Goal: Information Seeking & Learning: Learn about a topic

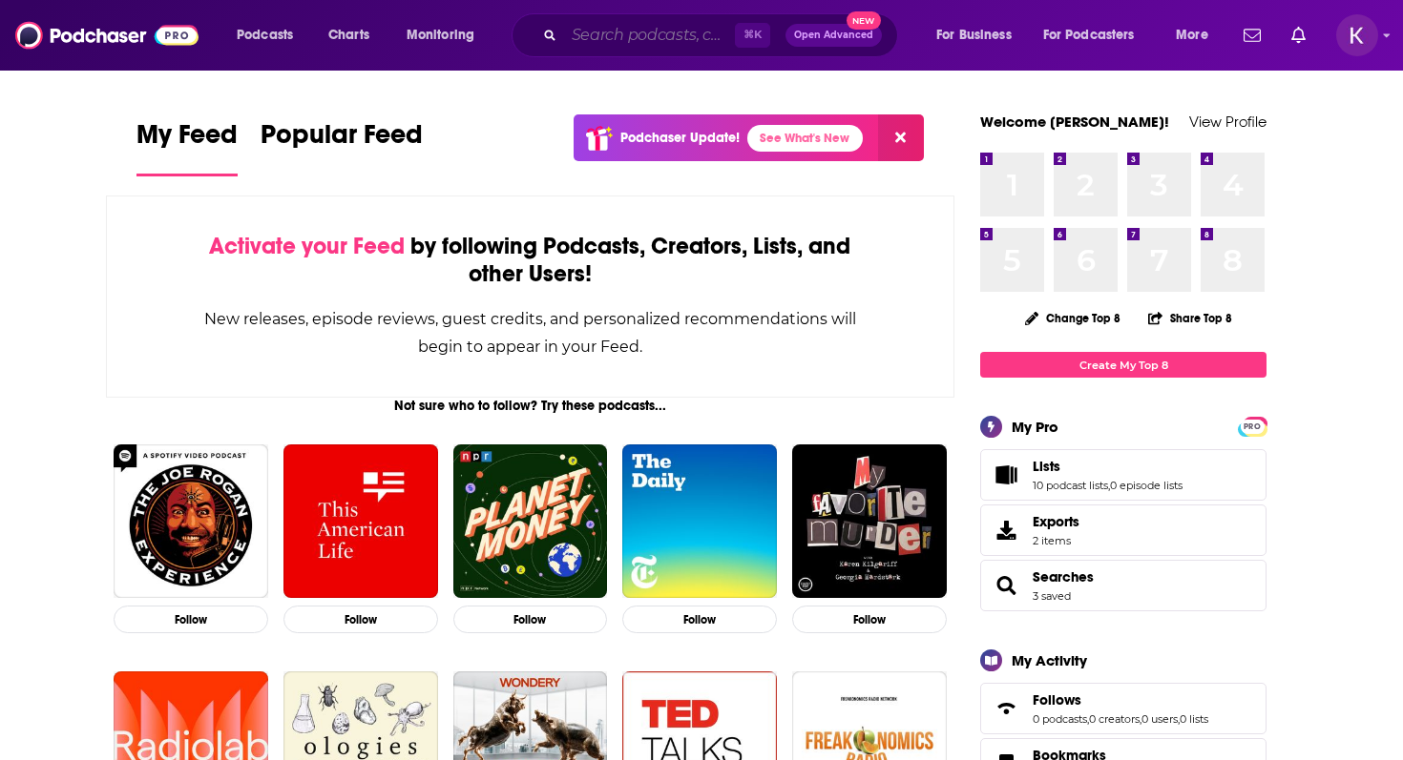
click at [582, 28] on input "Search podcasts, credits, & more..." at bounding box center [649, 35] width 171 height 31
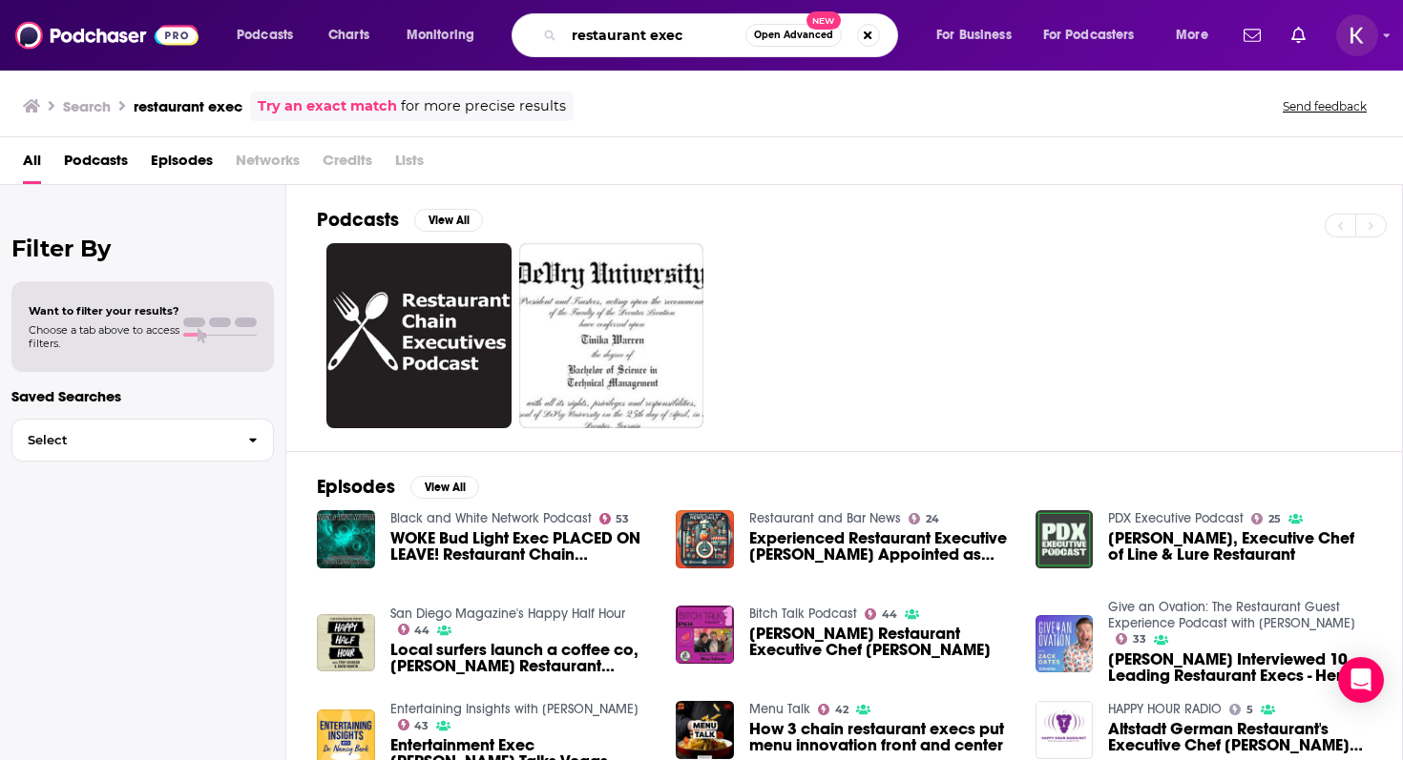
click at [645, 34] on input "restaurant exec" at bounding box center [654, 35] width 181 height 31
type input "food industry"
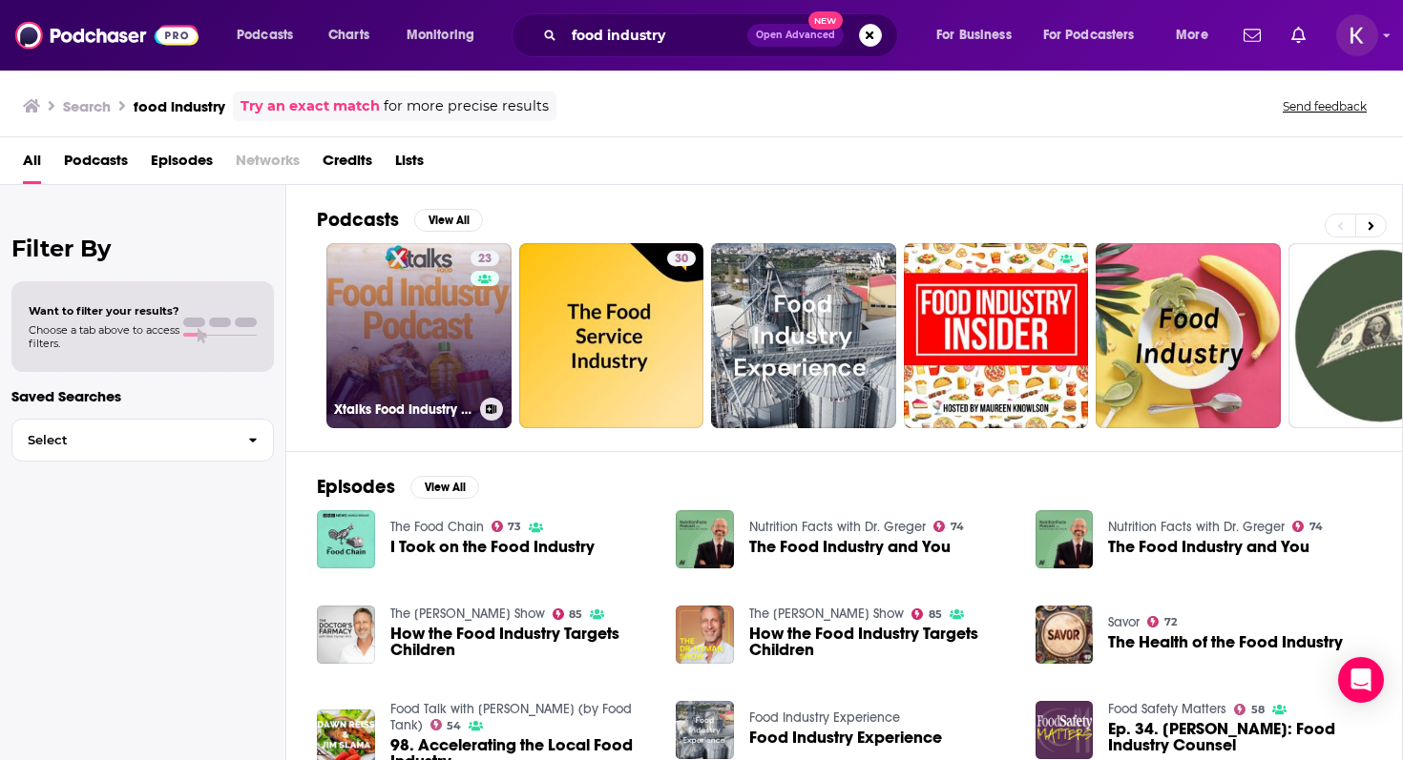
click at [425, 315] on link "23 Xtalks Food Industry Podcast" at bounding box center [418, 335] width 185 height 185
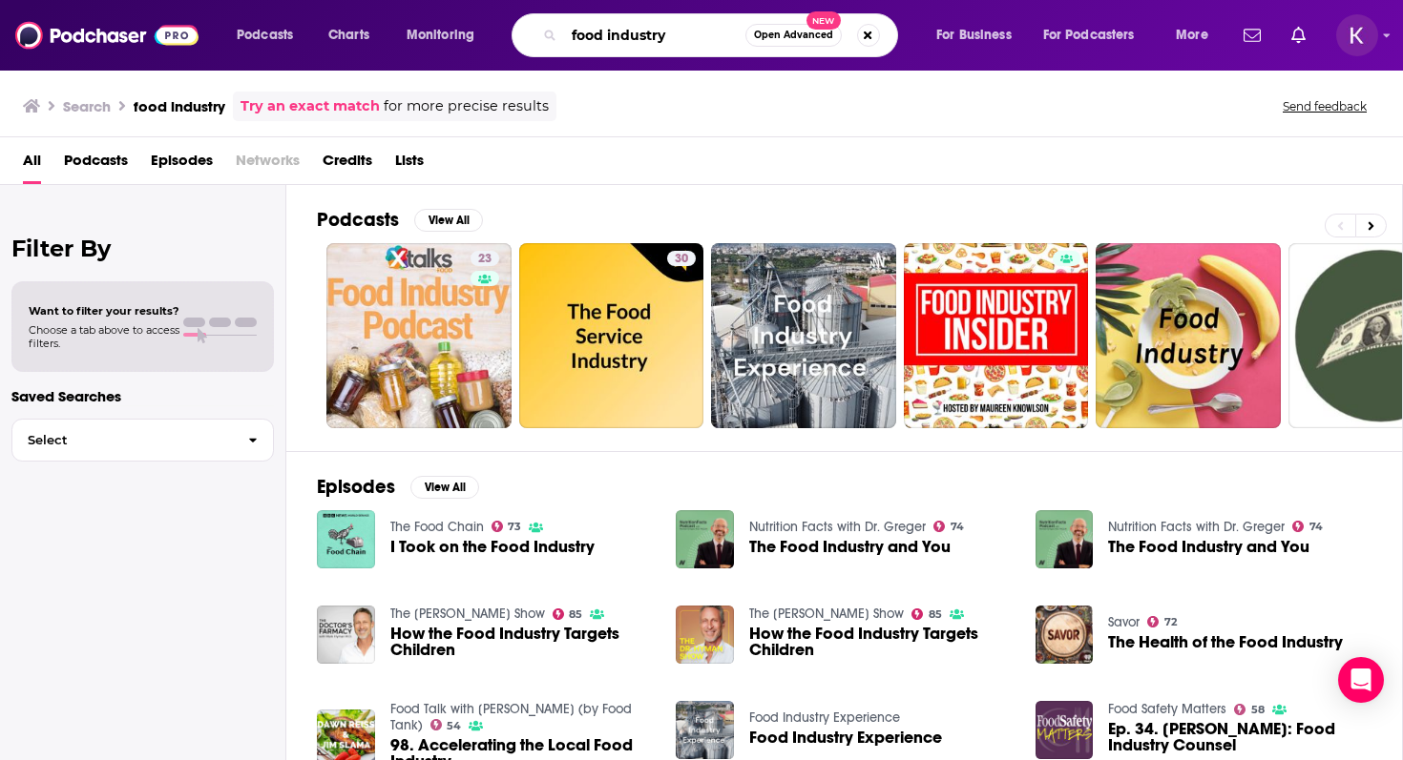
click at [596, 31] on input "food industry" at bounding box center [654, 35] width 181 height 31
type input "taste radio"
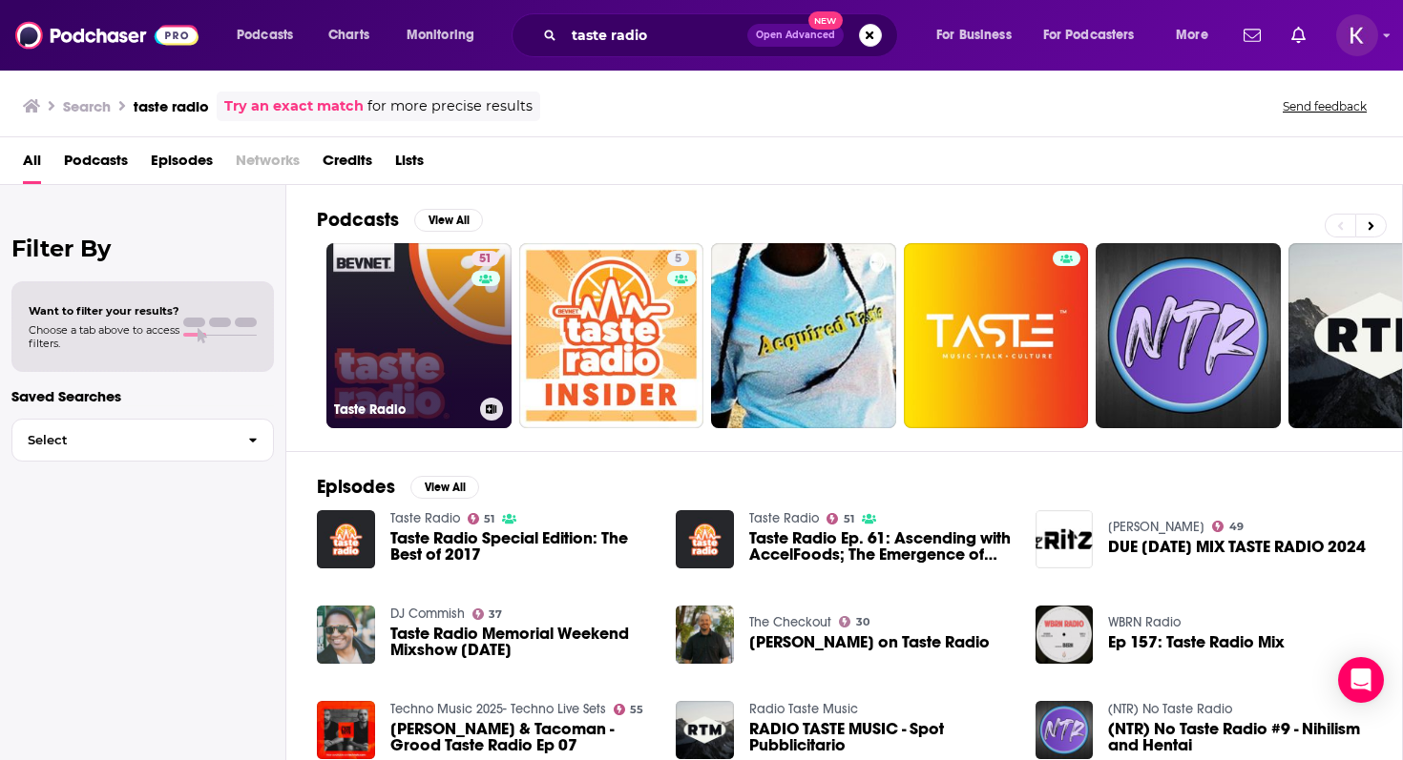
click at [397, 339] on link "51 Taste Radio" at bounding box center [418, 335] width 185 height 185
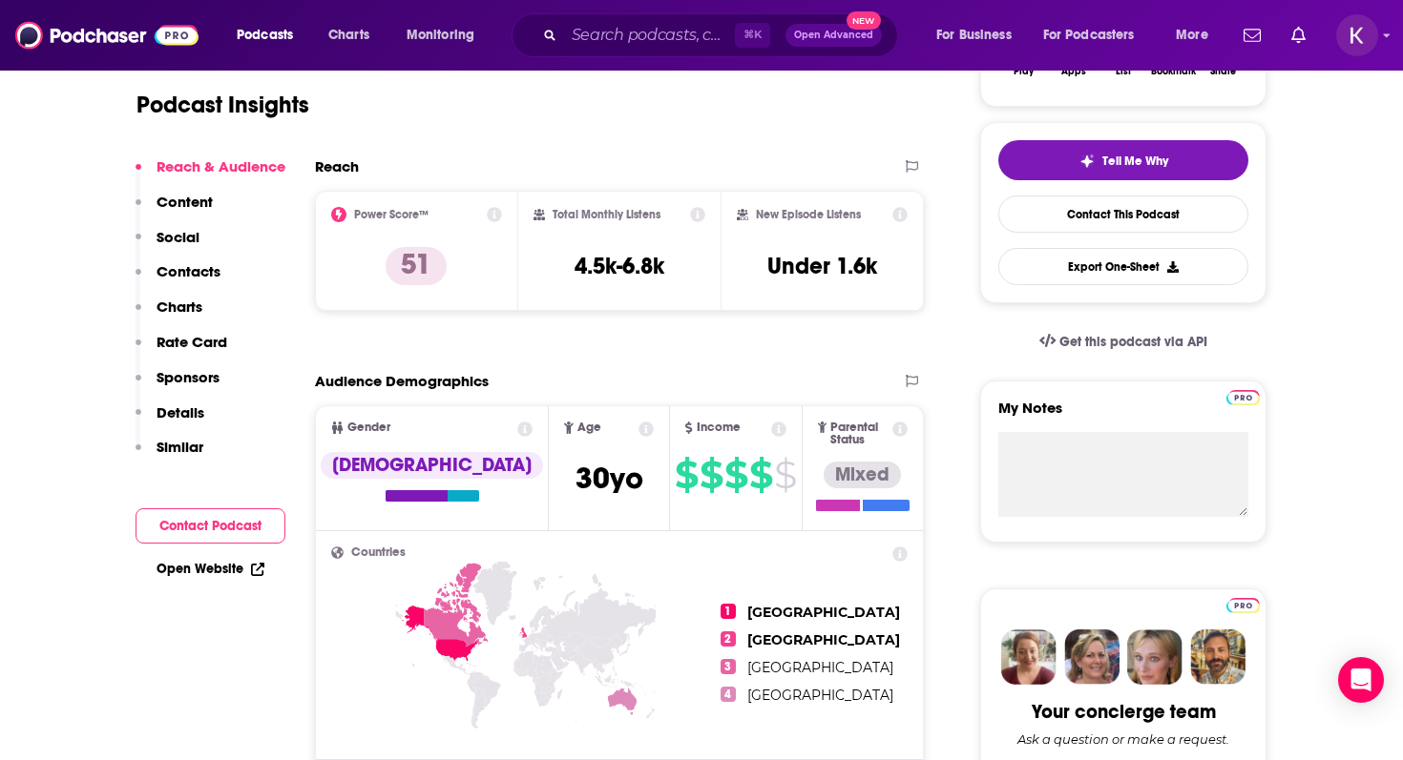
scroll to position [176, 0]
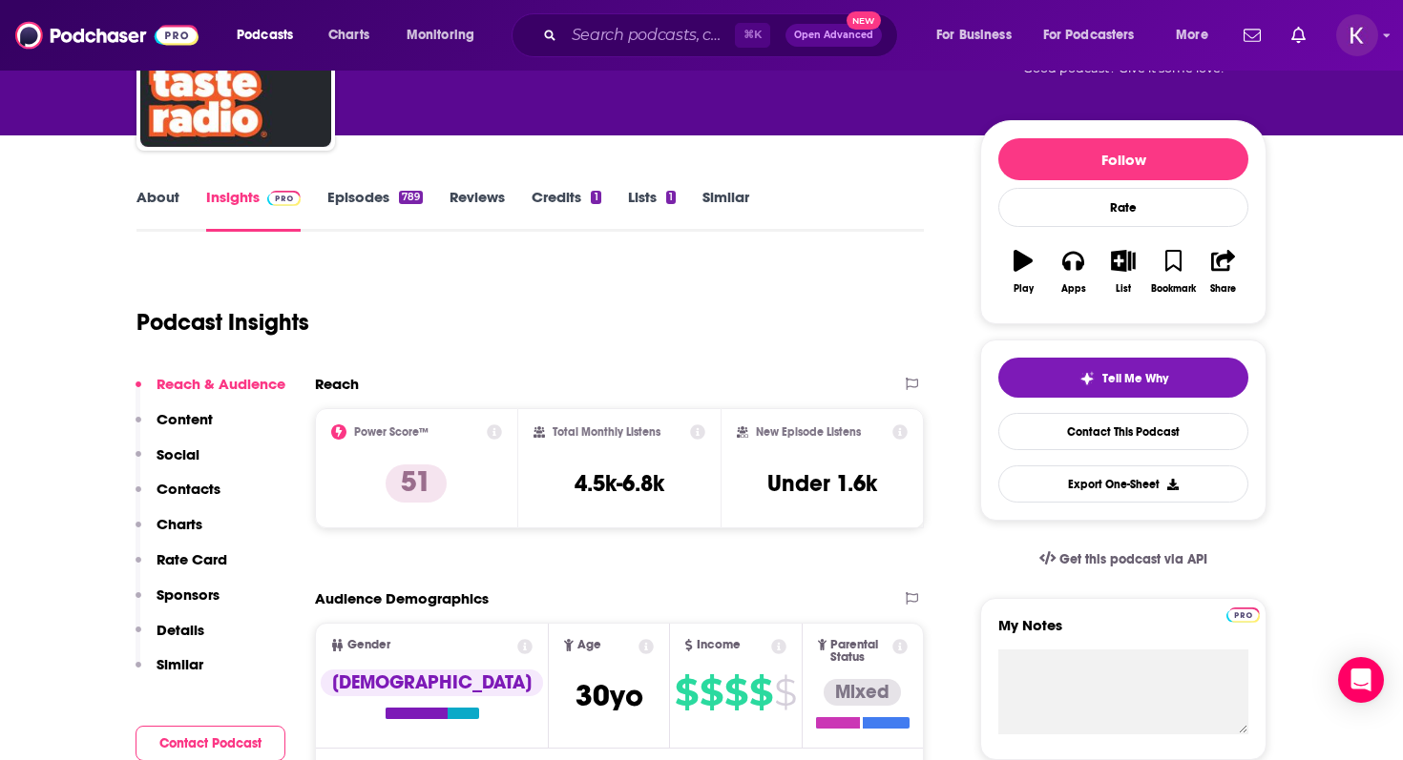
click at [166, 196] on link "About" at bounding box center [157, 210] width 43 height 44
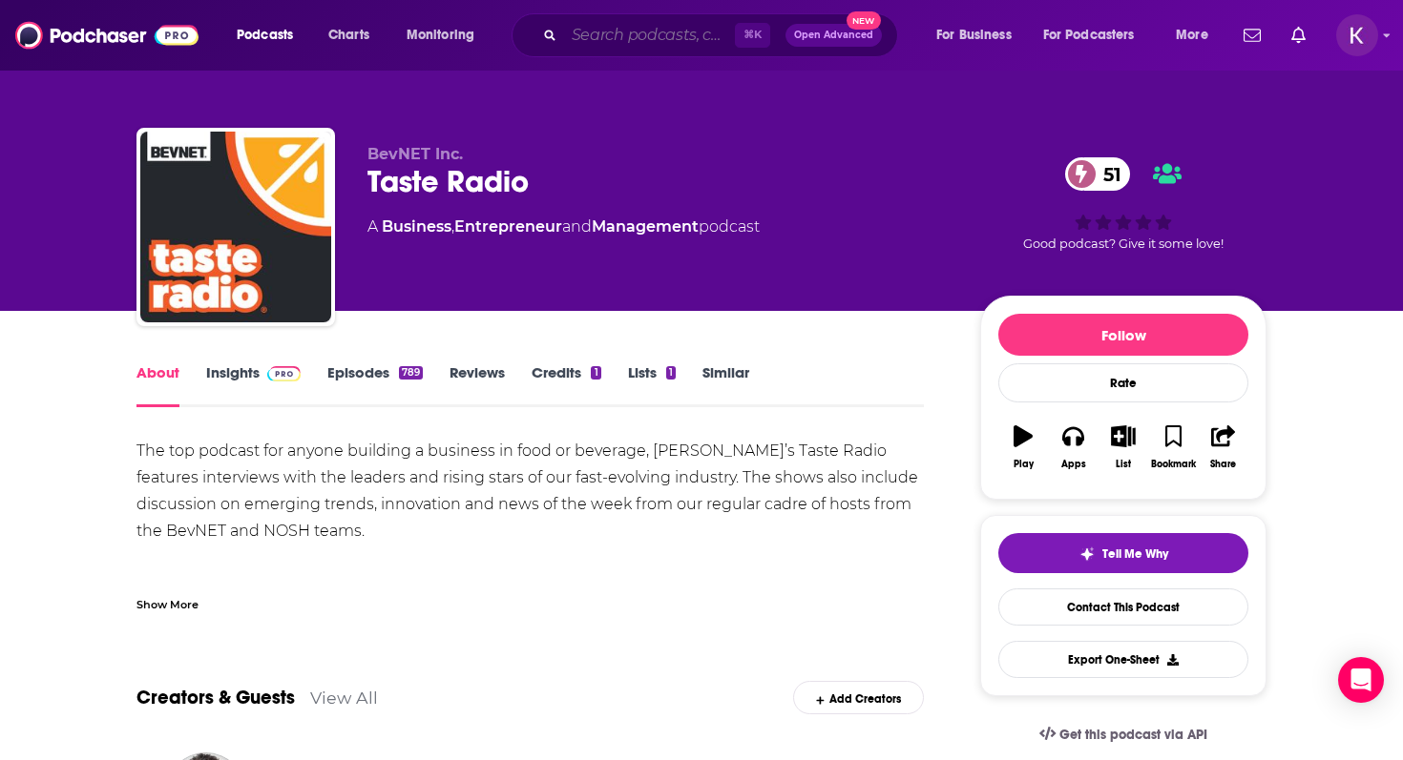
click at [580, 38] on input "Search podcasts, credits, & more..." at bounding box center [649, 35] width 171 height 31
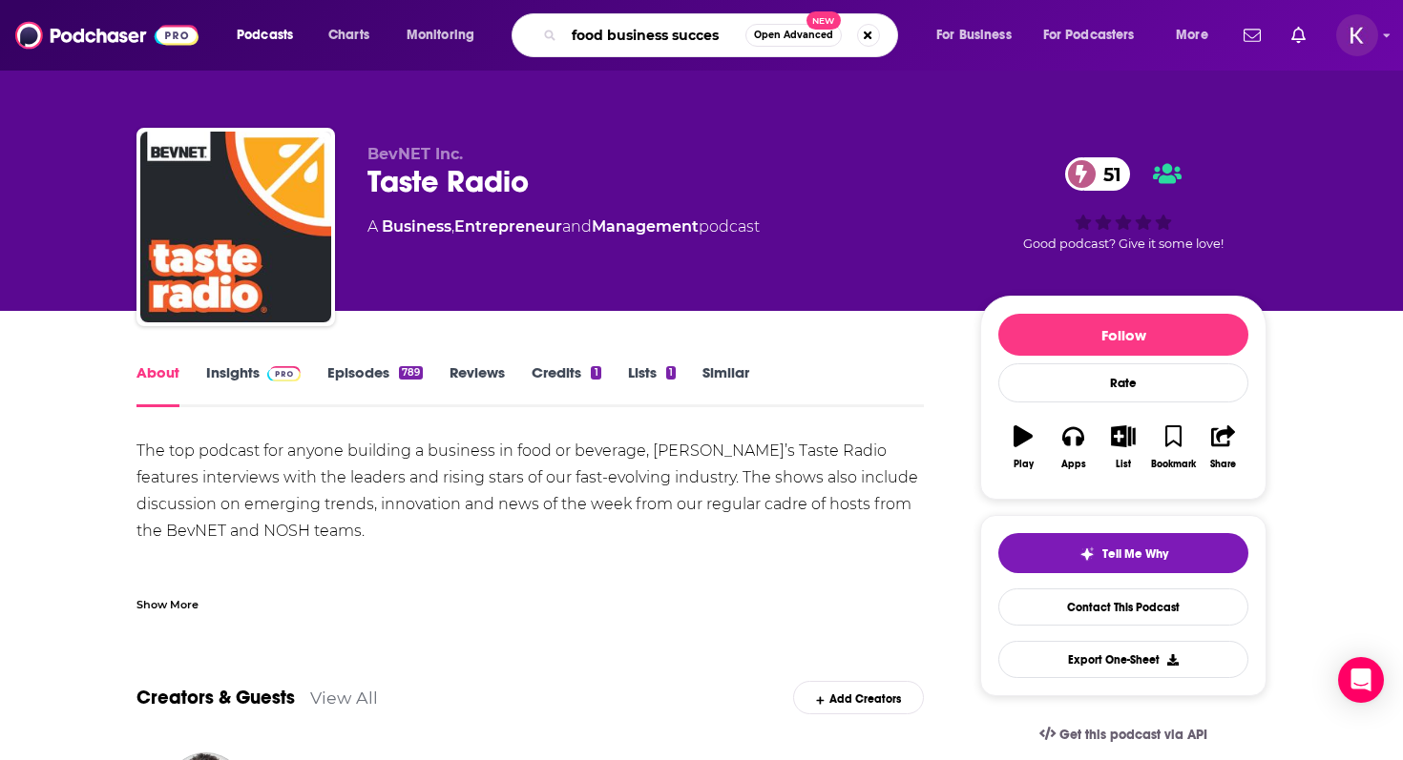
type input "food business success"
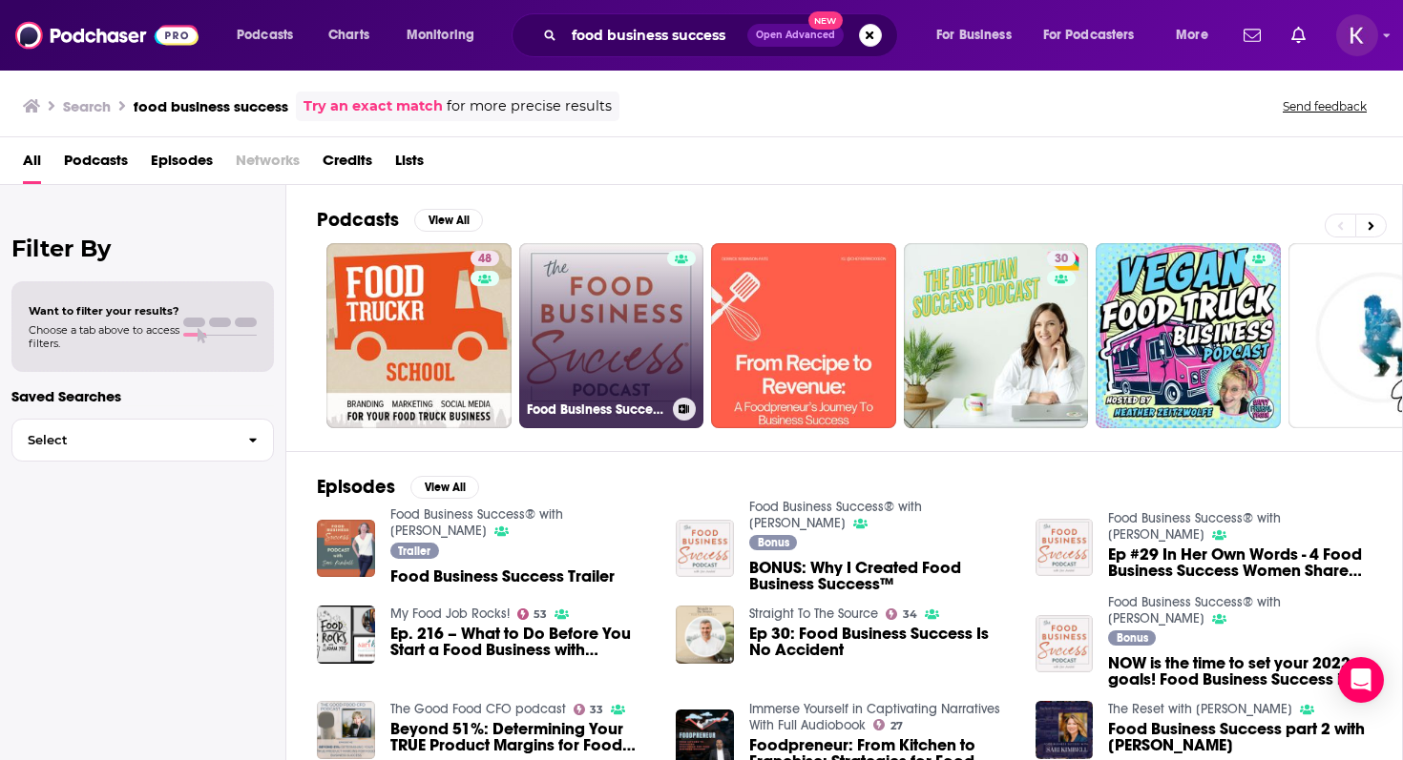
click at [606, 329] on link "Food Business Success® with [PERSON_NAME]" at bounding box center [611, 335] width 185 height 185
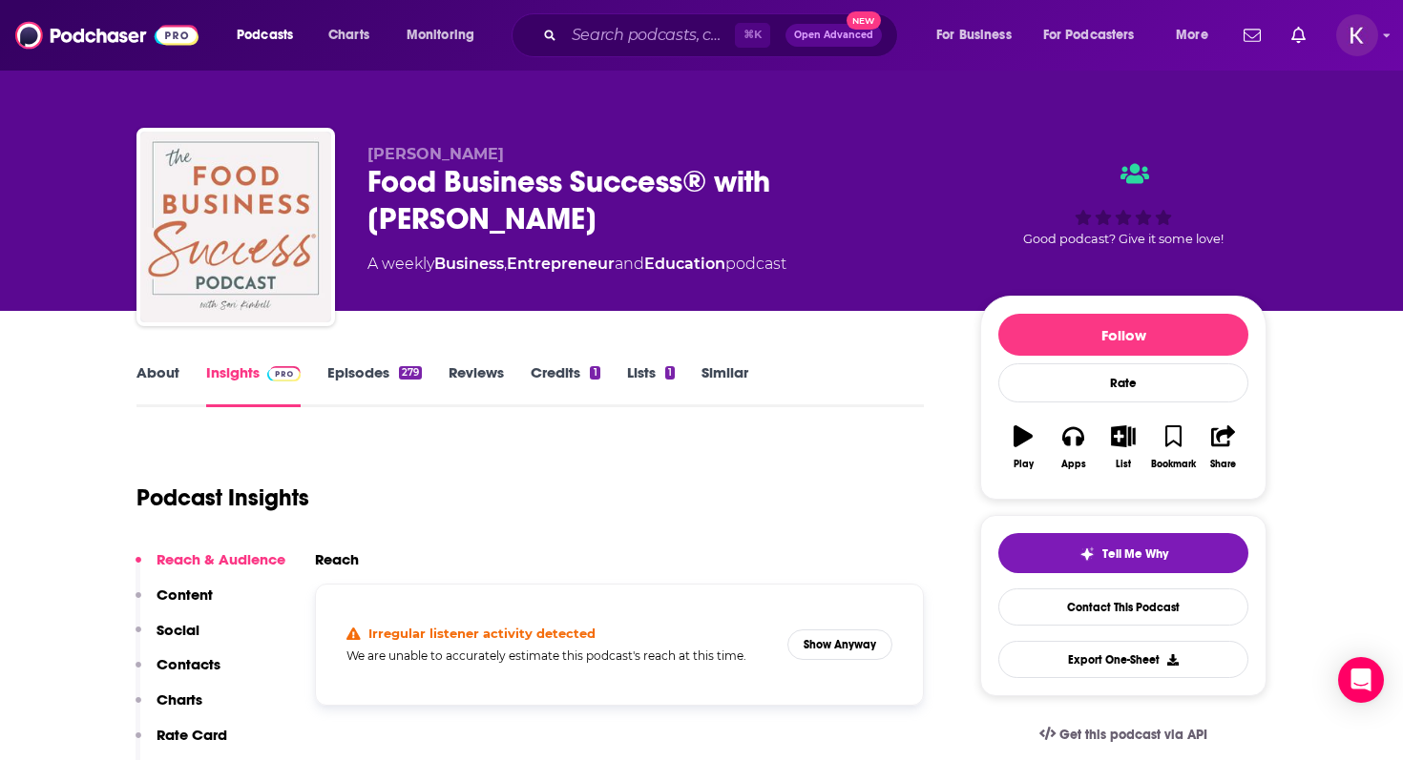
scroll to position [73, 0]
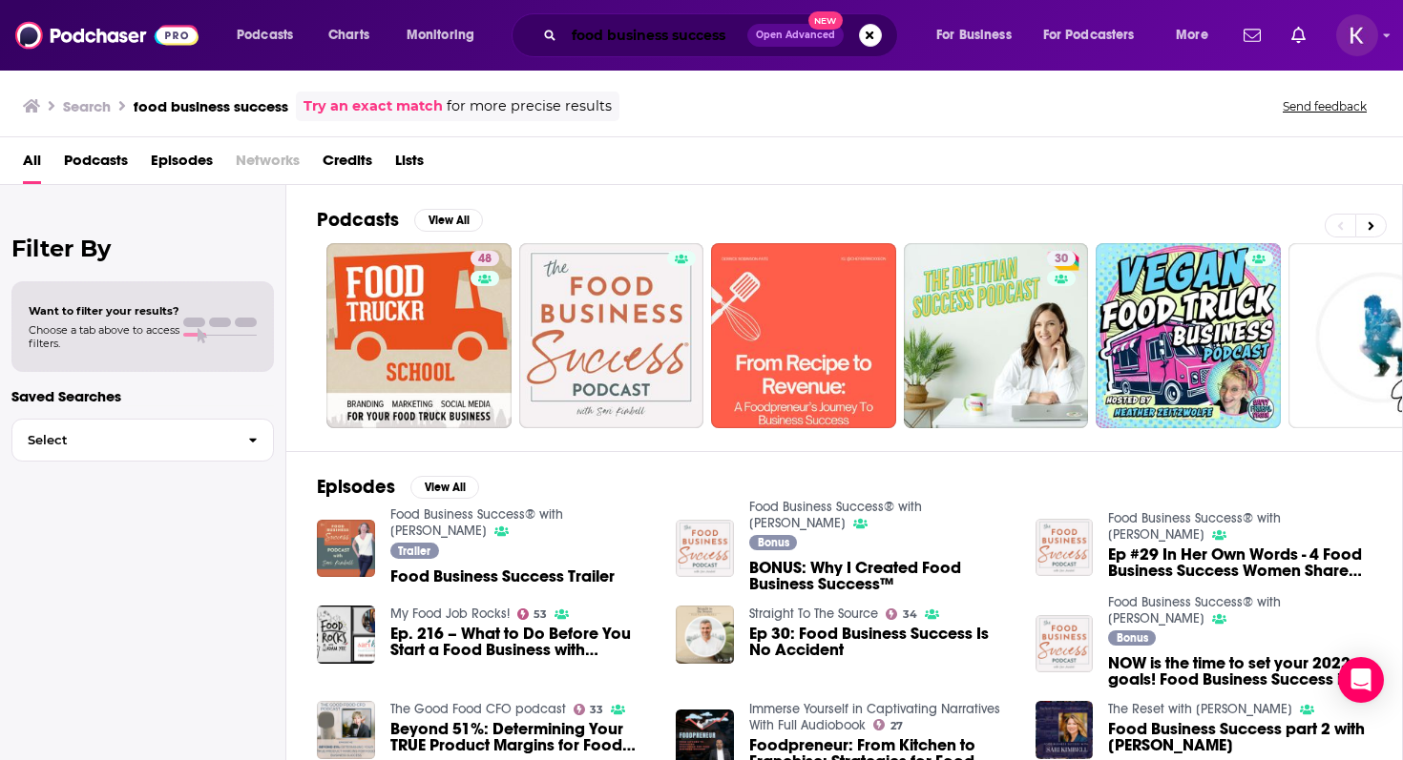
click at [603, 20] on input "food business success" at bounding box center [655, 35] width 183 height 31
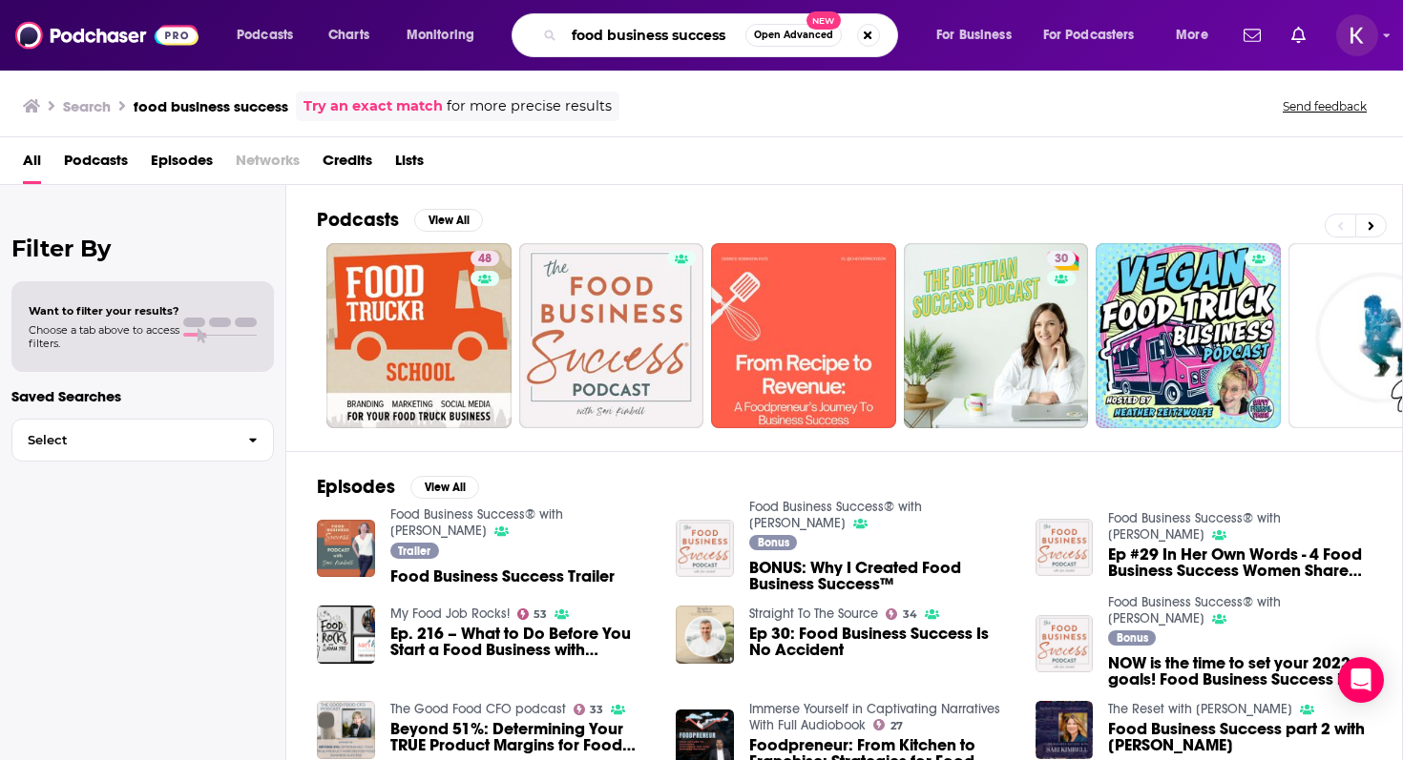
click at [603, 20] on input "food business success" at bounding box center [654, 35] width 181 height 31
type input "market plate"
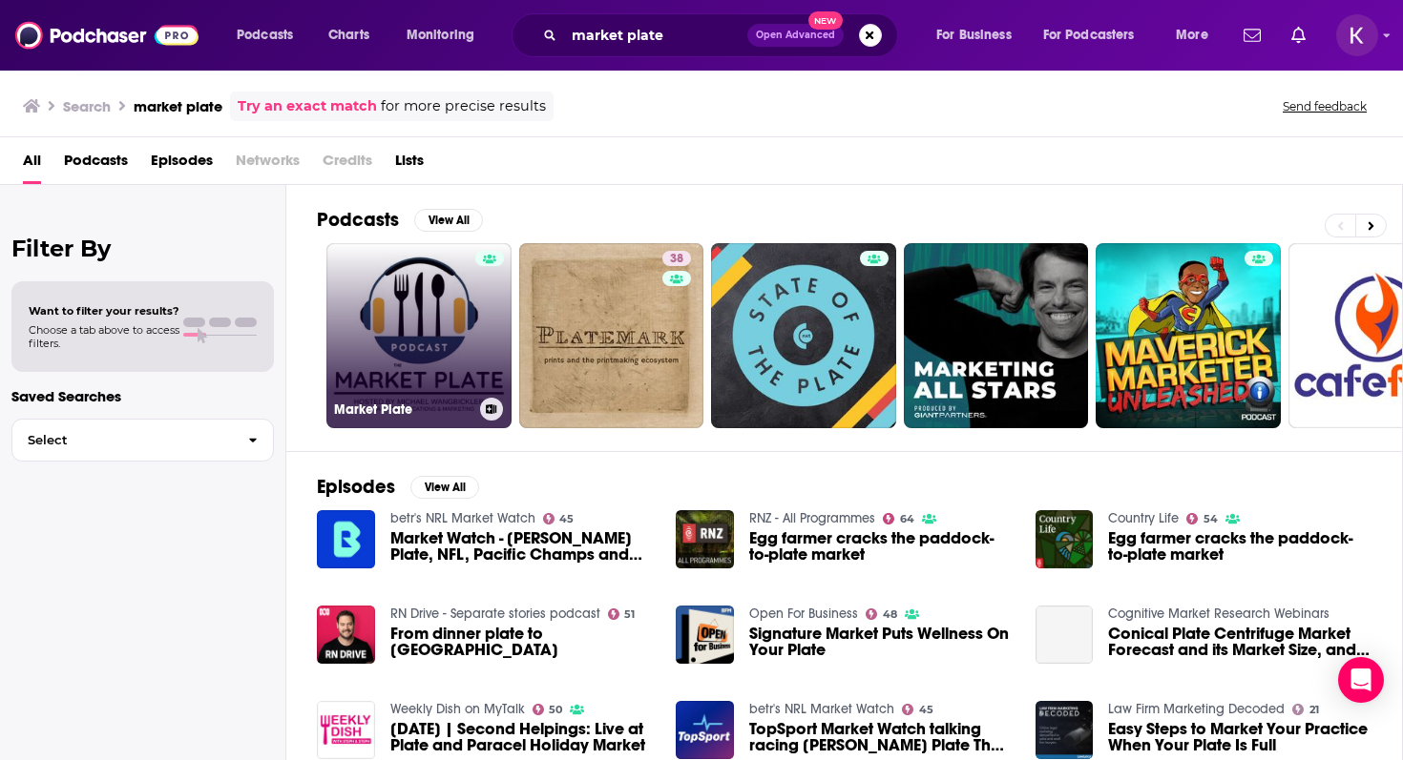
click at [400, 338] on link "Market Plate" at bounding box center [418, 335] width 185 height 185
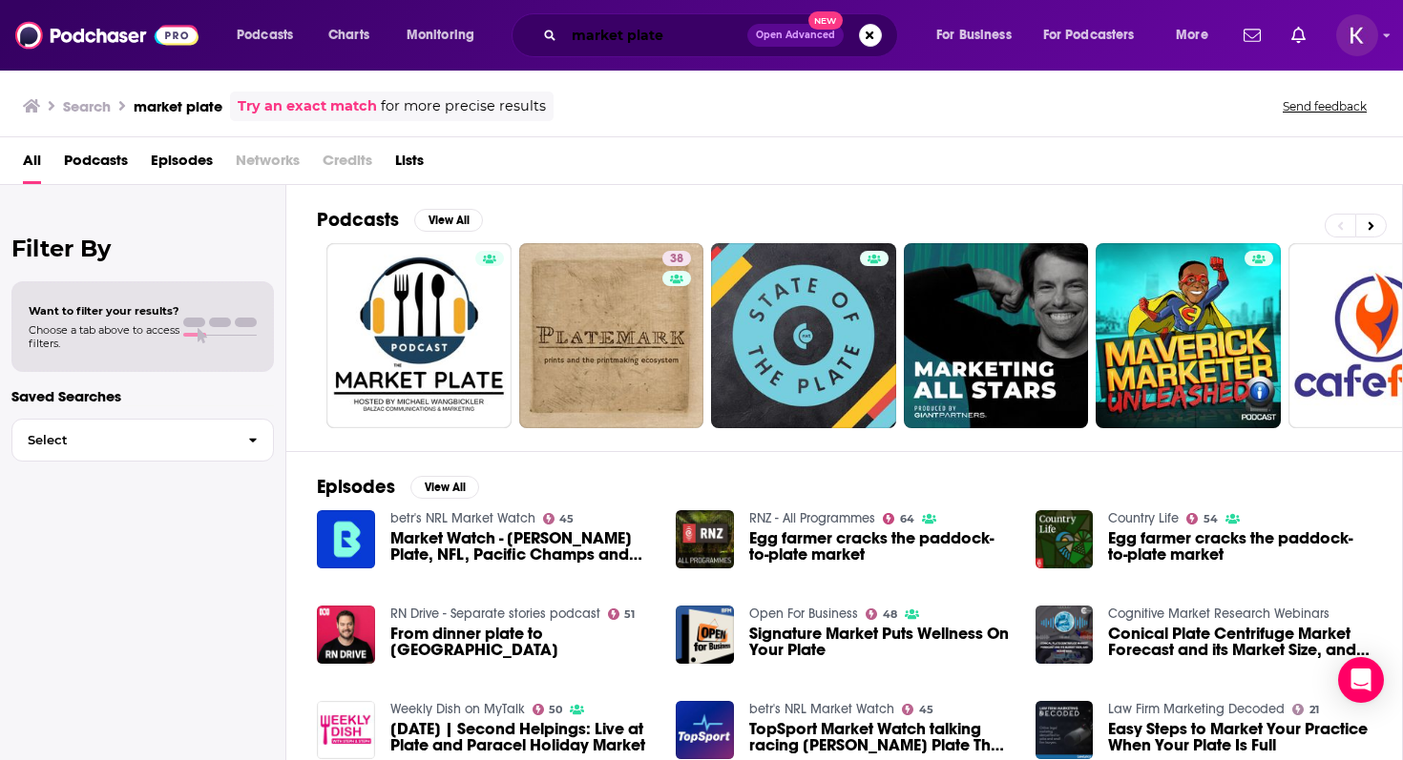
click at [614, 43] on input "market plate" at bounding box center [655, 35] width 183 height 31
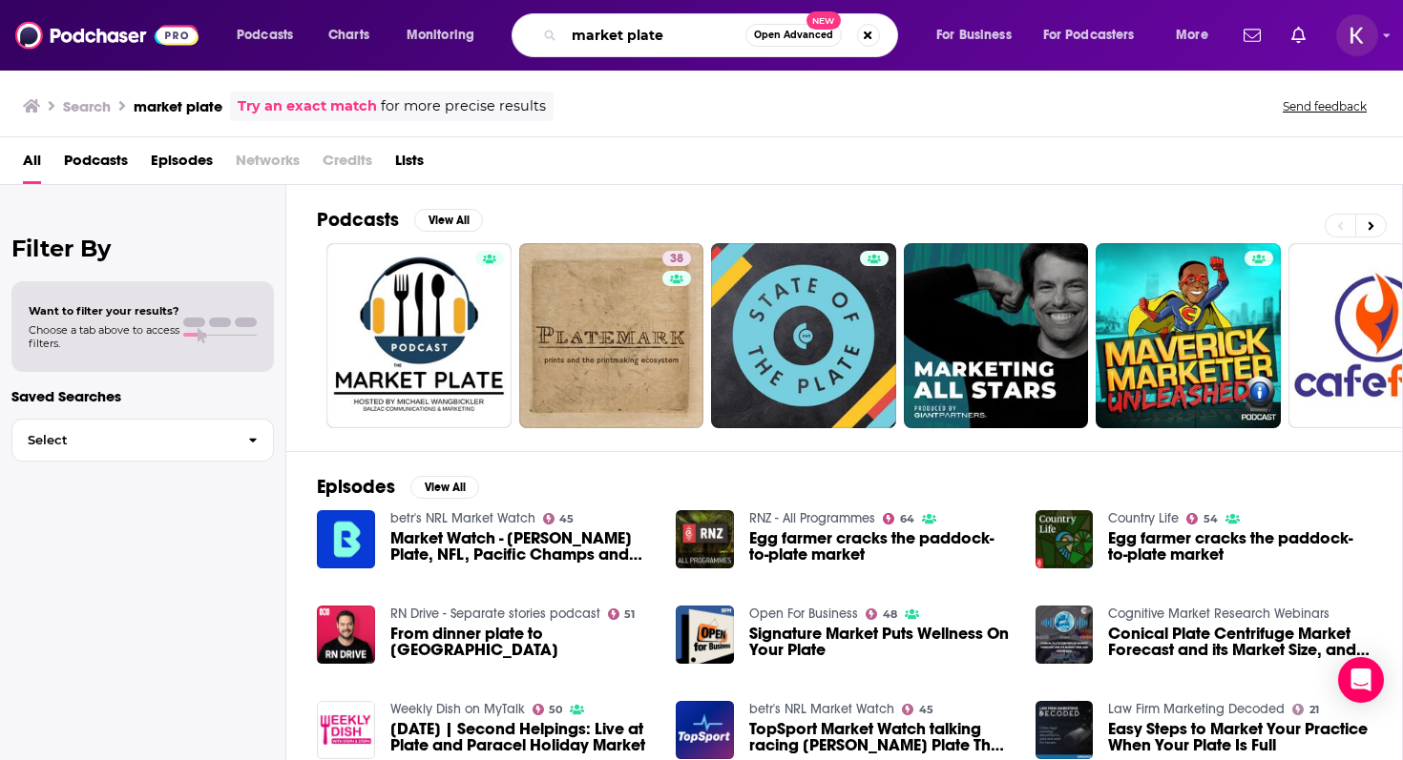
click at [614, 43] on input "market plate" at bounding box center [654, 35] width 181 height 31
type input "food"
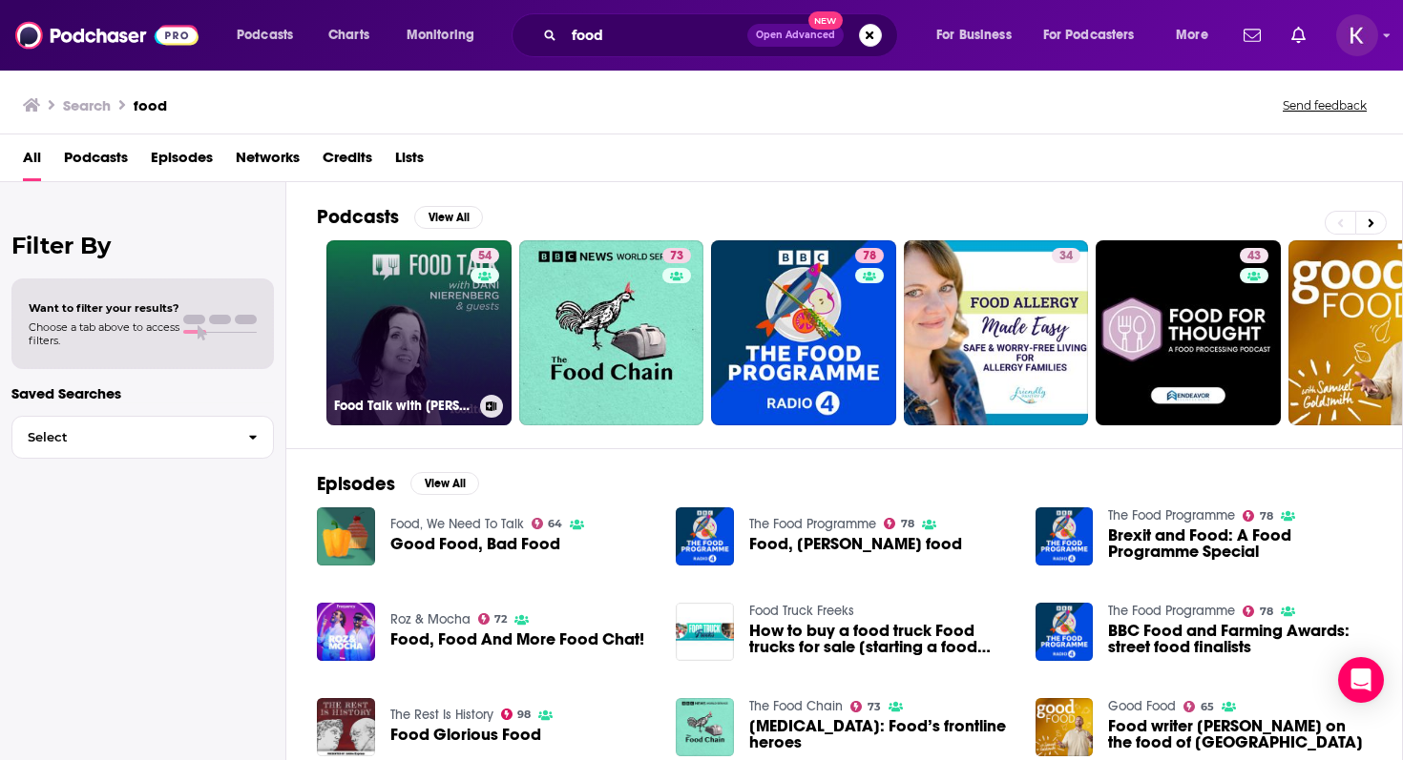
click at [418, 349] on link "54 Food Talk with [PERSON_NAME] (by Food Tank)" at bounding box center [418, 332] width 185 height 185
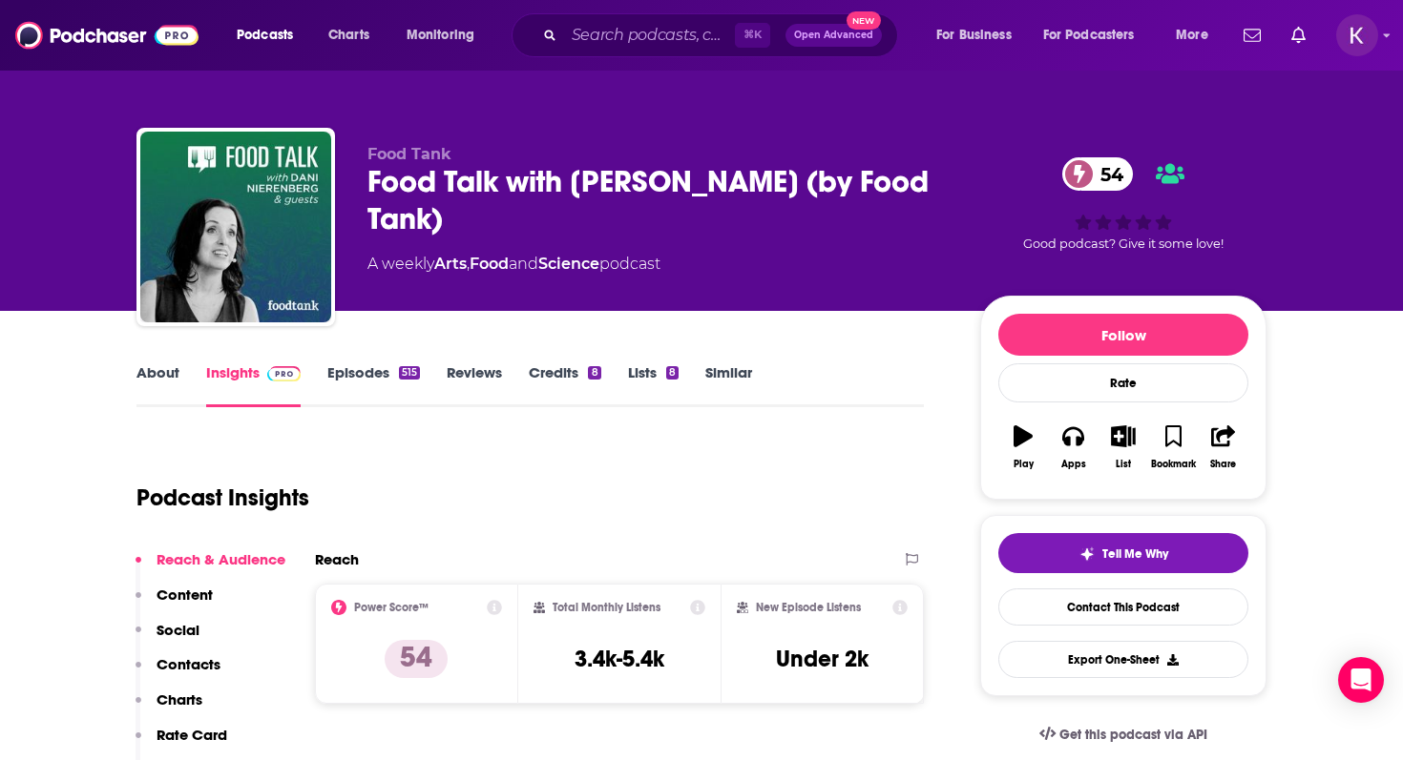
click at [150, 373] on link "About" at bounding box center [157, 386] width 43 height 44
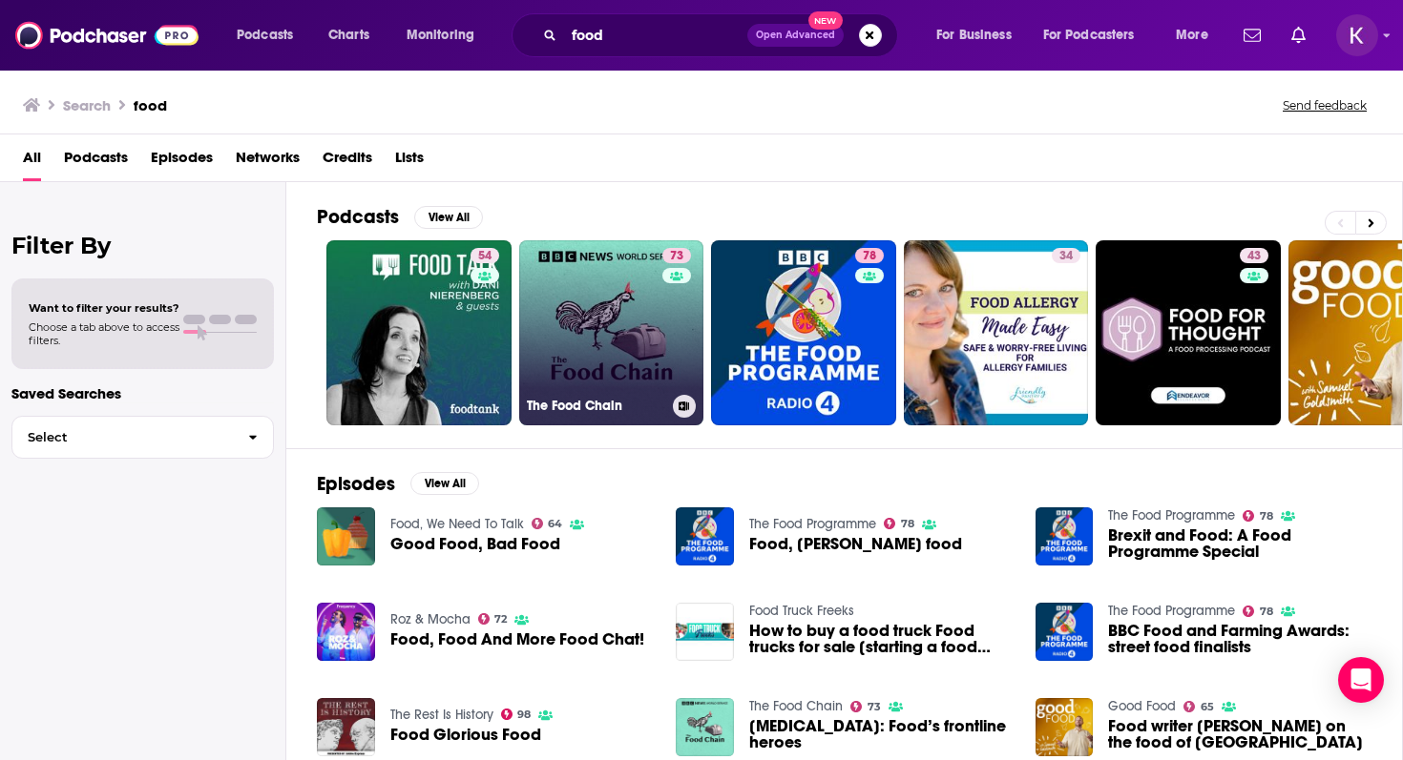
click at [627, 321] on link "73 The Food Chain" at bounding box center [611, 332] width 185 height 185
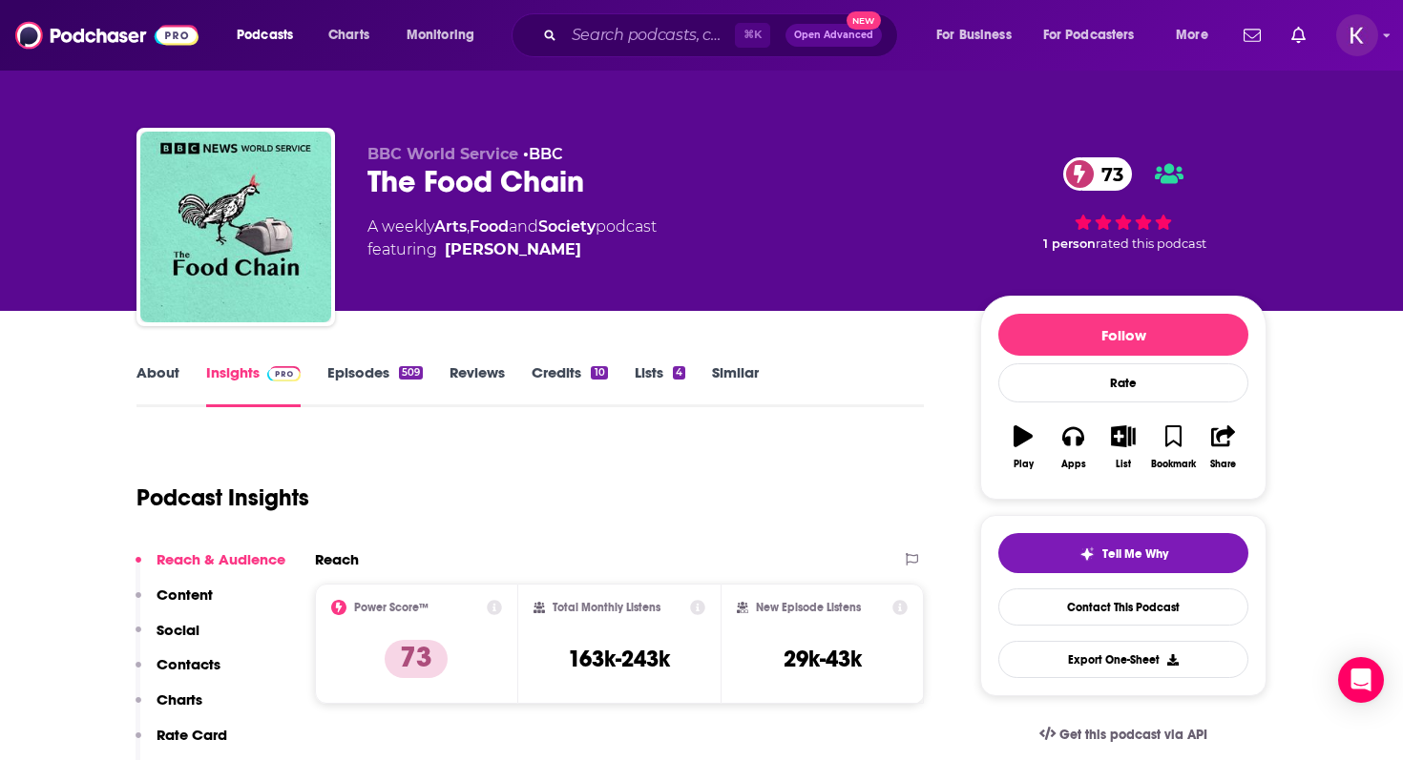
click at [162, 367] on link "About" at bounding box center [157, 386] width 43 height 44
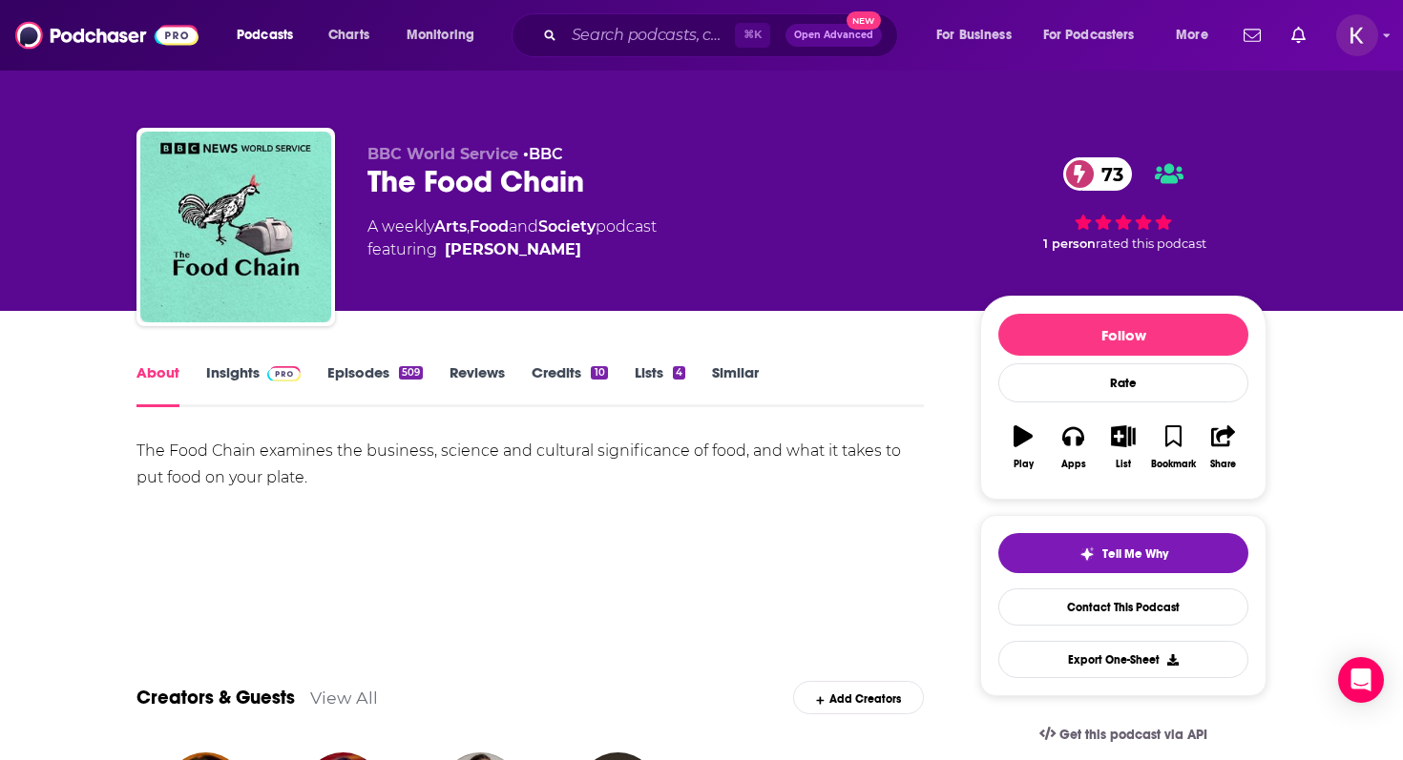
click at [245, 385] on link "Insights" at bounding box center [253, 386] width 94 height 44
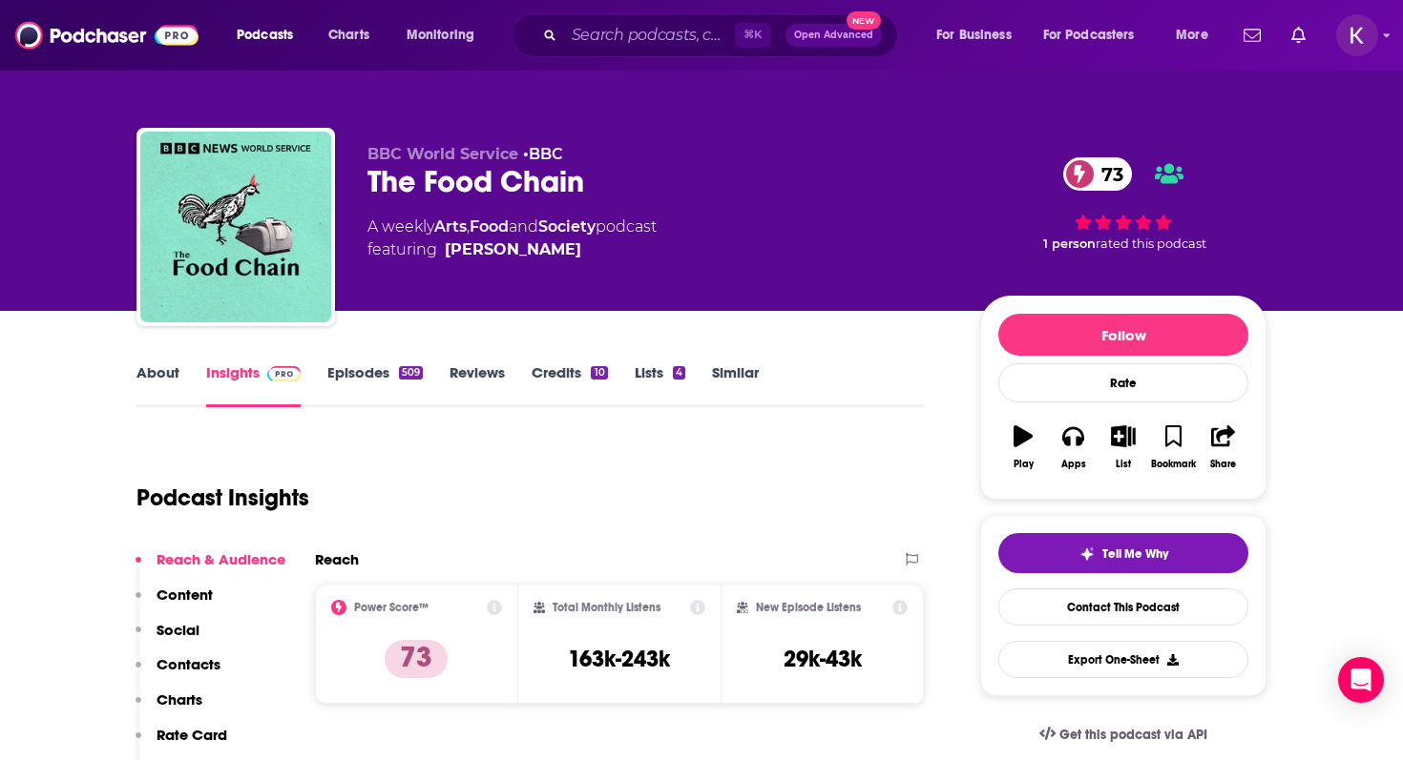
click at [151, 364] on link "About" at bounding box center [157, 386] width 43 height 44
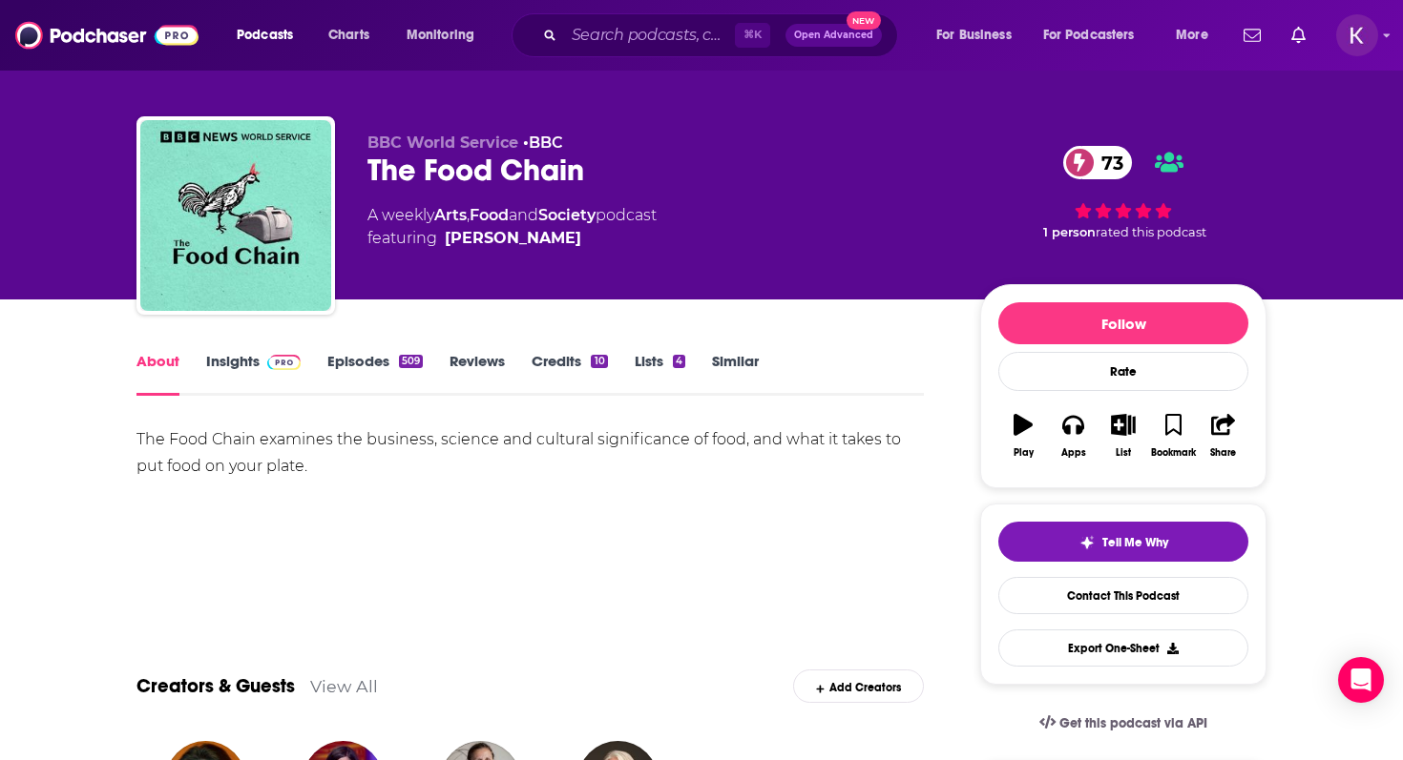
scroll to position [10, 0]
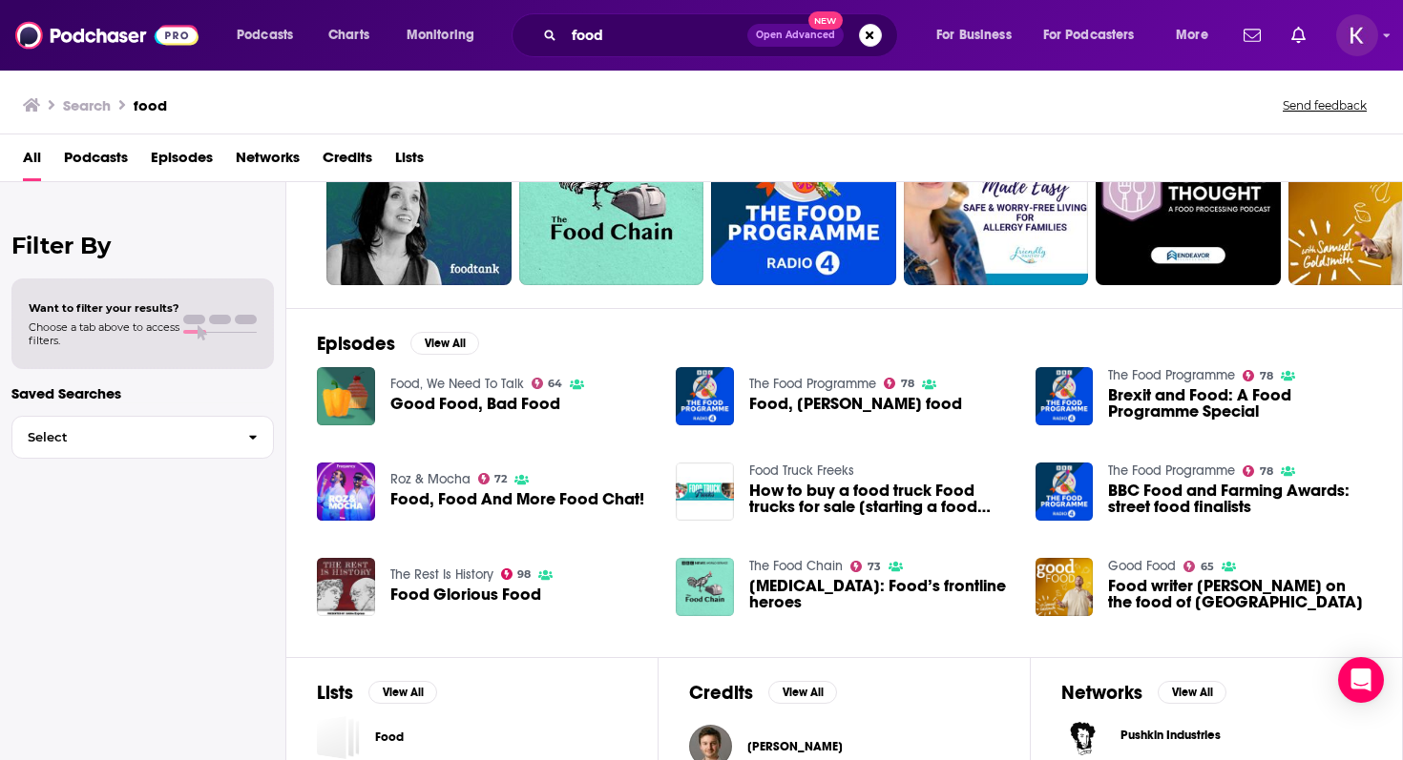
scroll to position [145, 0]
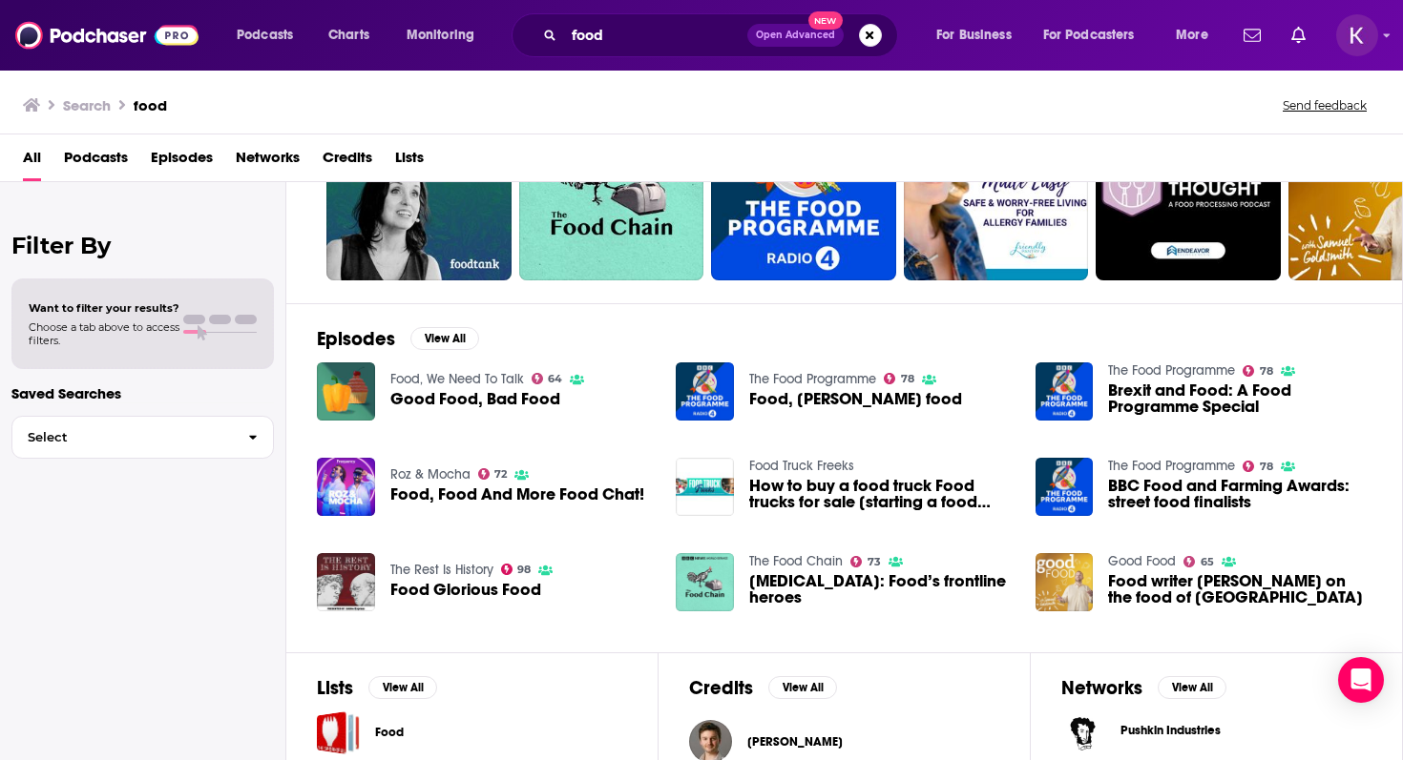
click at [1062, 589] on img "Food writer Dina Macki on the food of Oman" at bounding box center [1064, 582] width 58 height 58
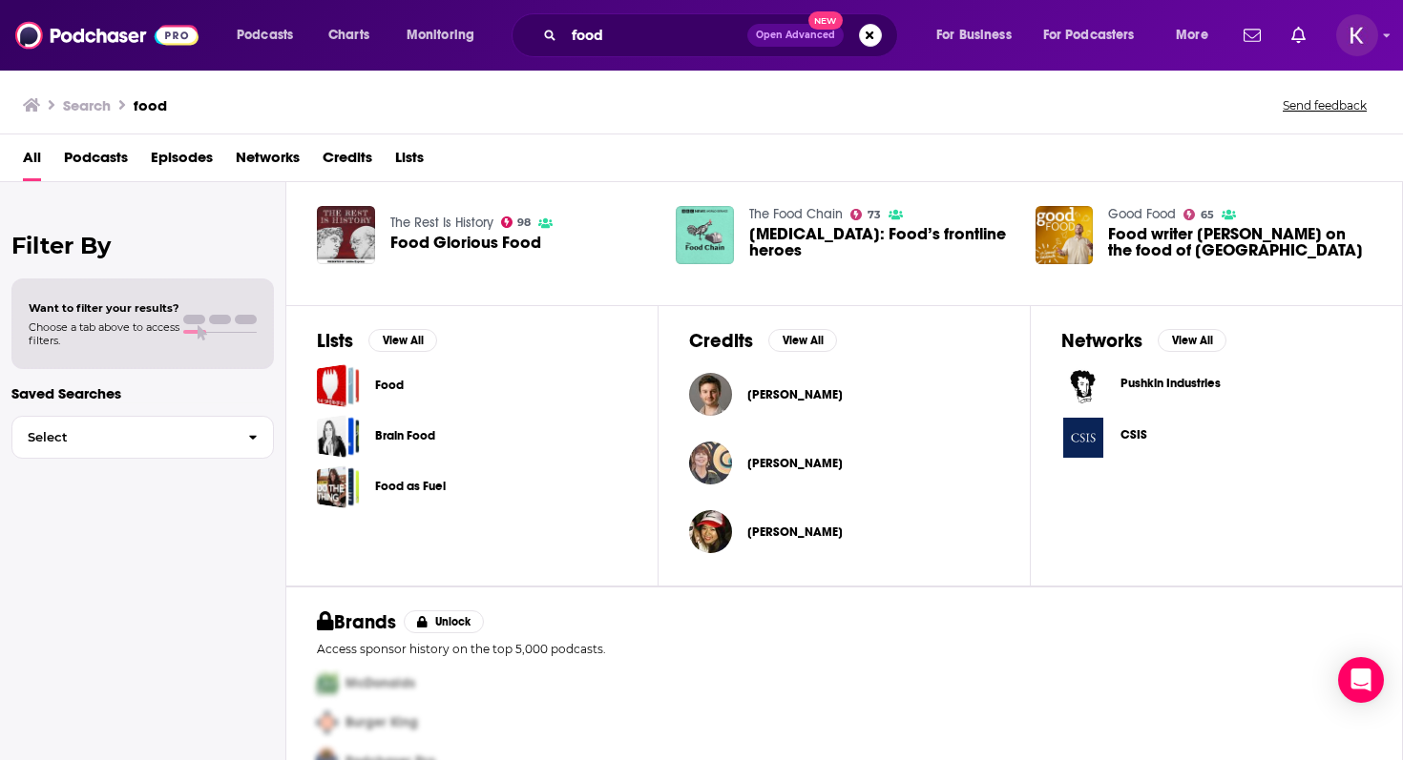
scroll to position [496, 0]
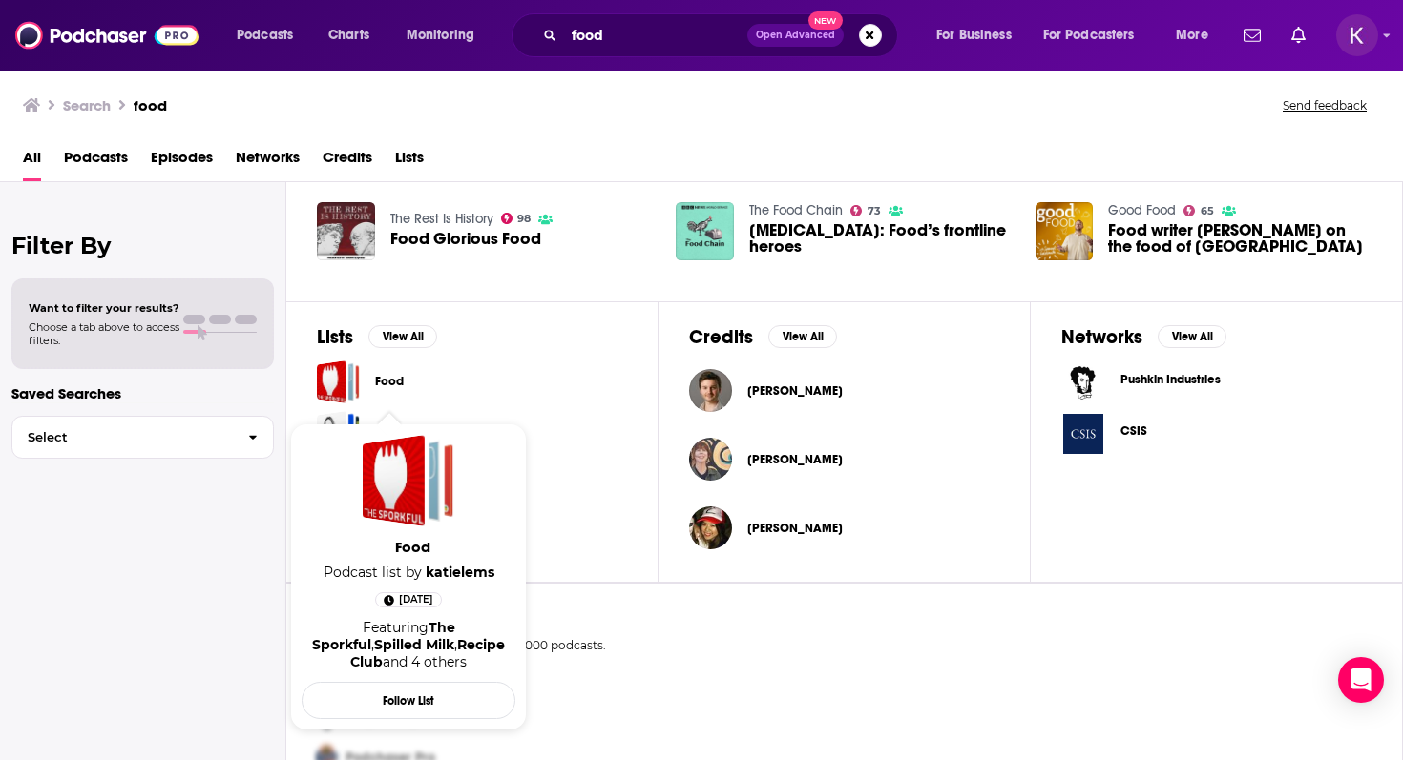
click at [376, 381] on link "Food" at bounding box center [389, 381] width 29 height 21
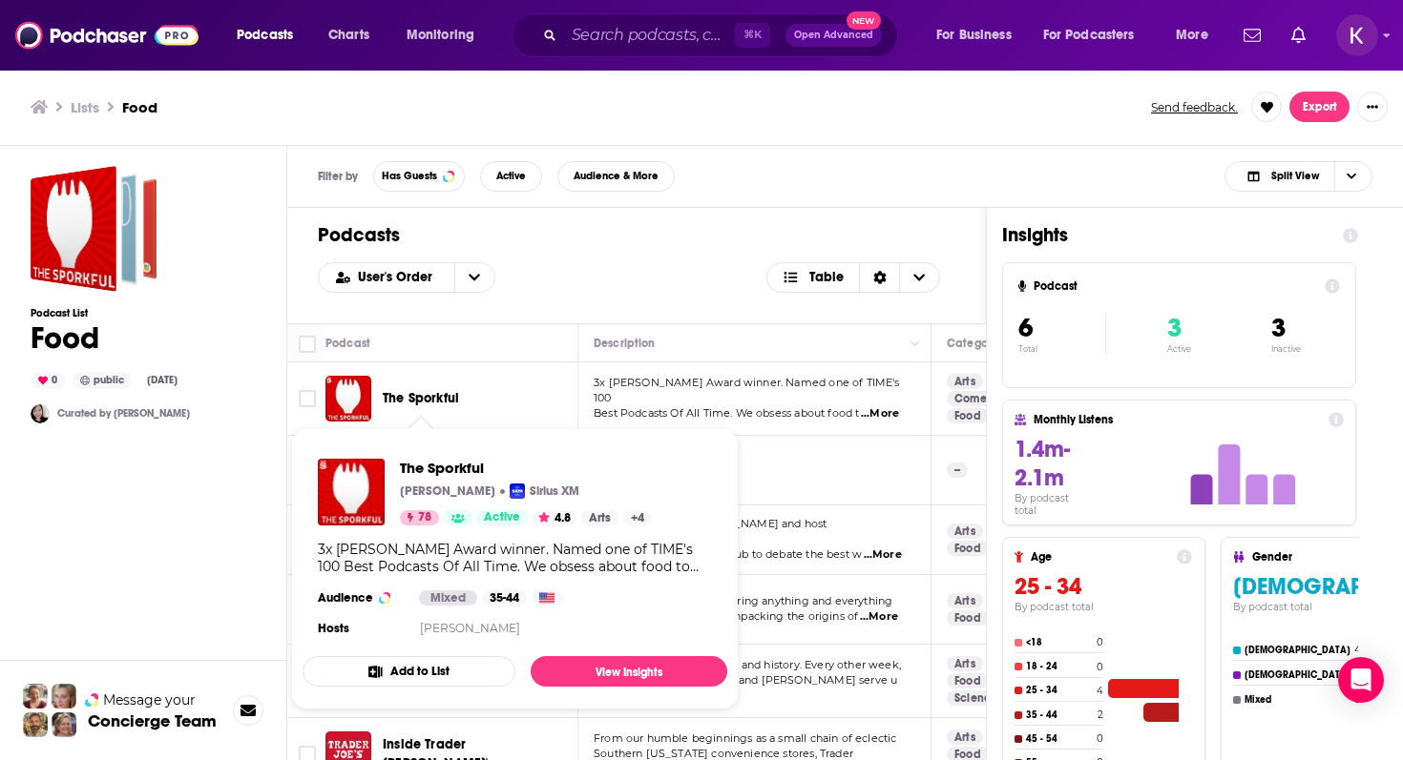
click at [439, 398] on span "The Sporkful" at bounding box center [421, 398] width 76 height 16
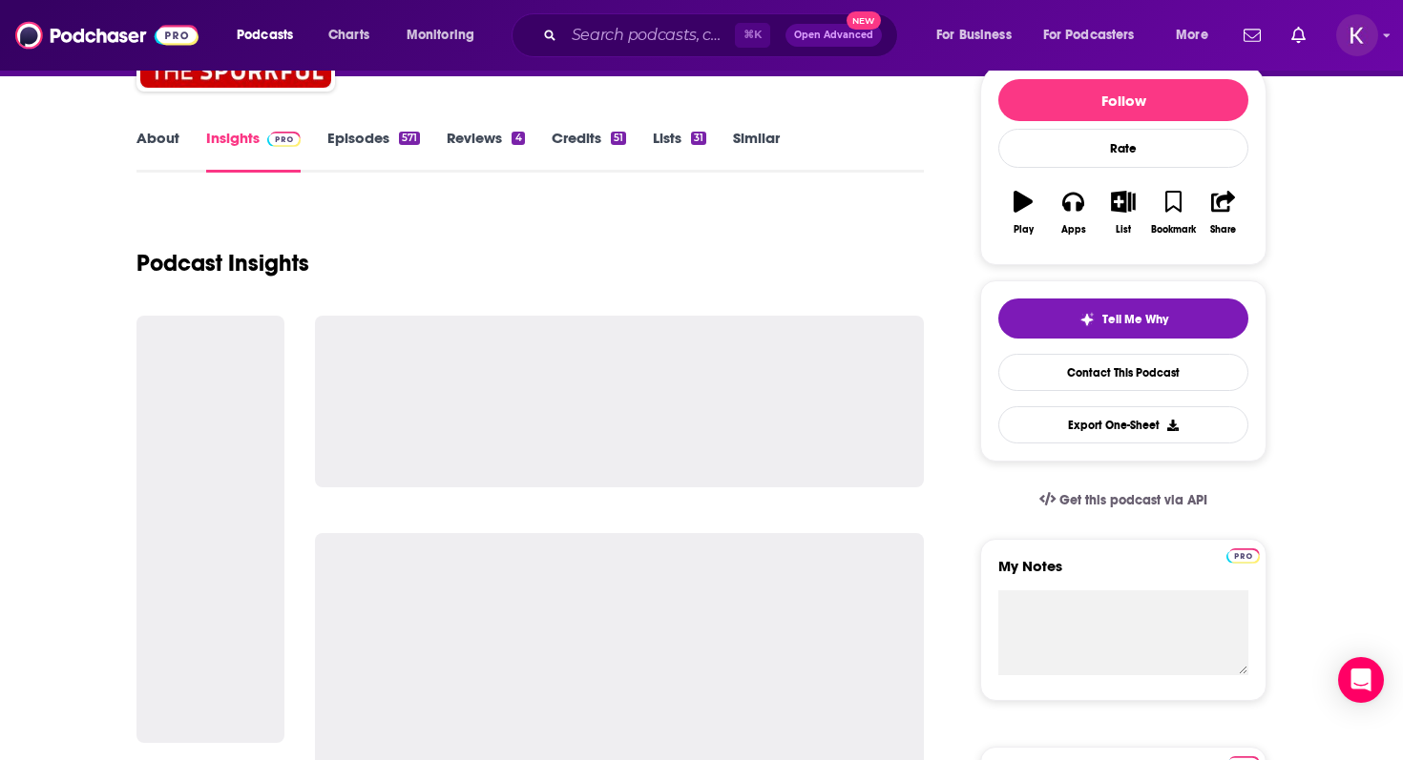
scroll to position [193, 0]
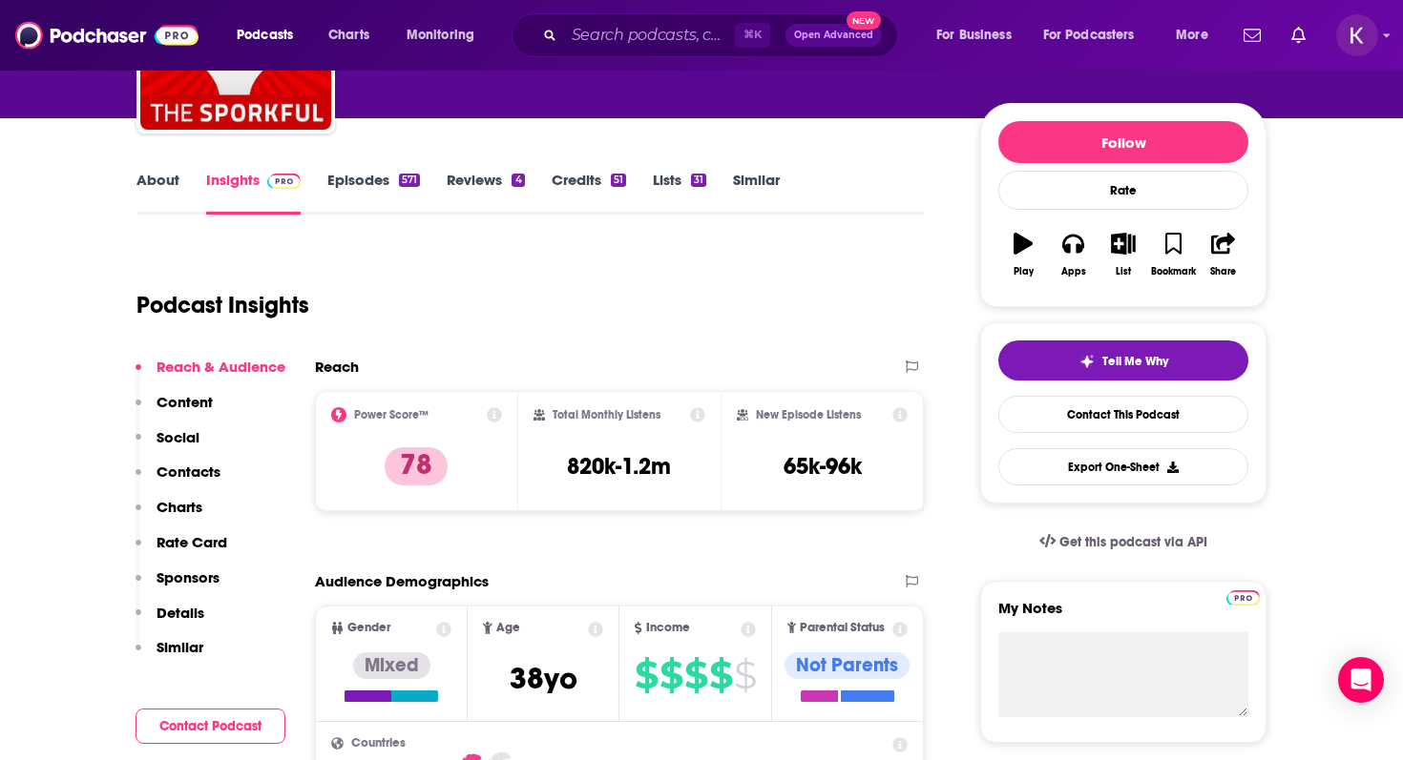
click at [166, 176] on link "About" at bounding box center [157, 193] width 43 height 44
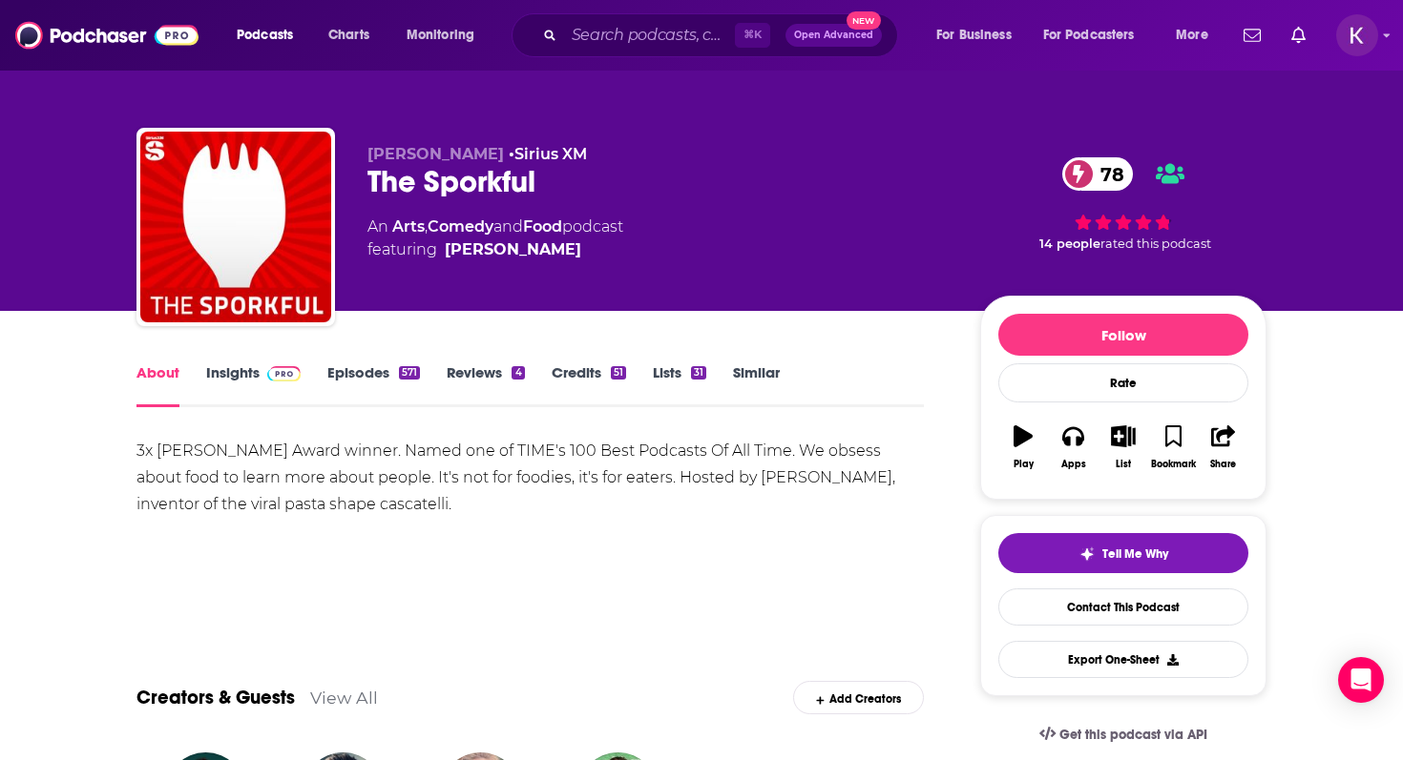
click at [245, 377] on link "Insights" at bounding box center [253, 386] width 94 height 44
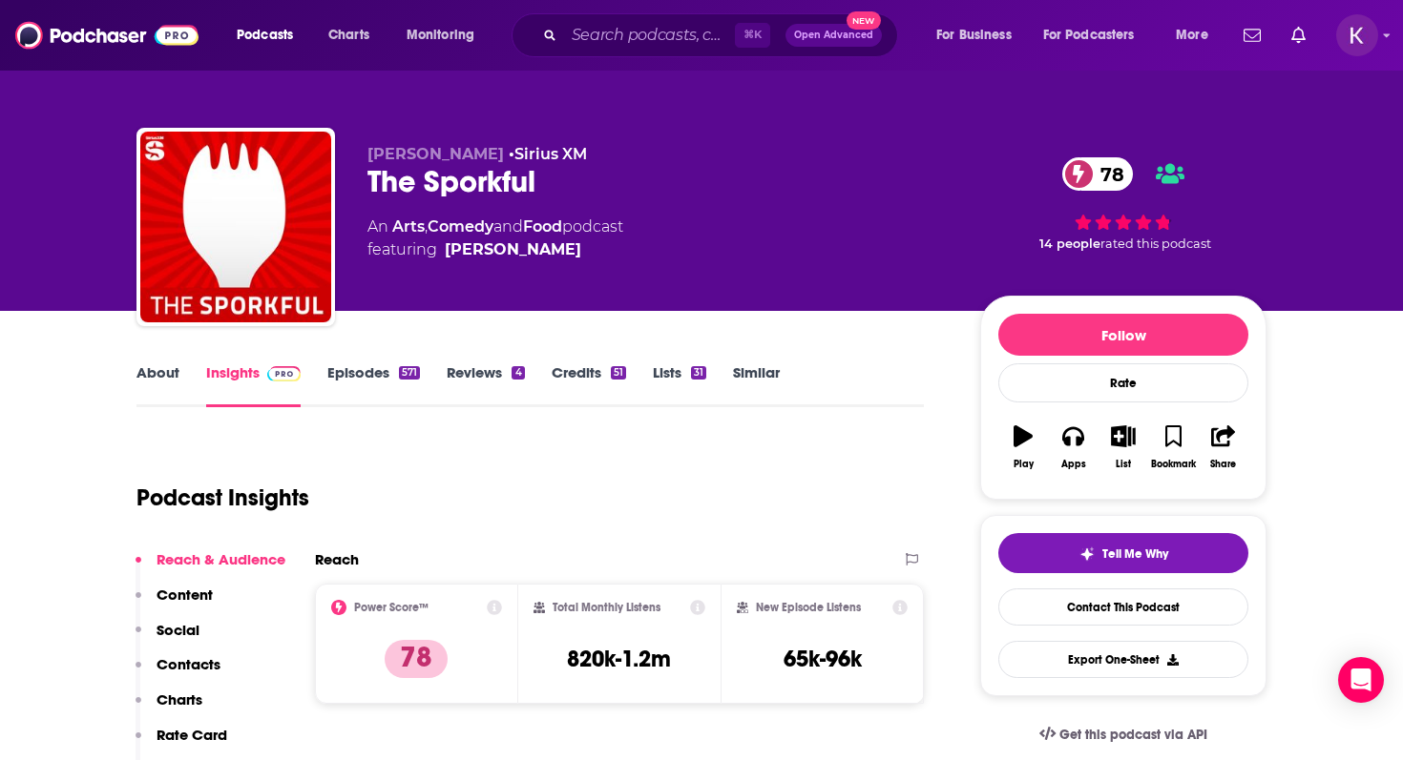
click at [163, 378] on link "About" at bounding box center [157, 386] width 43 height 44
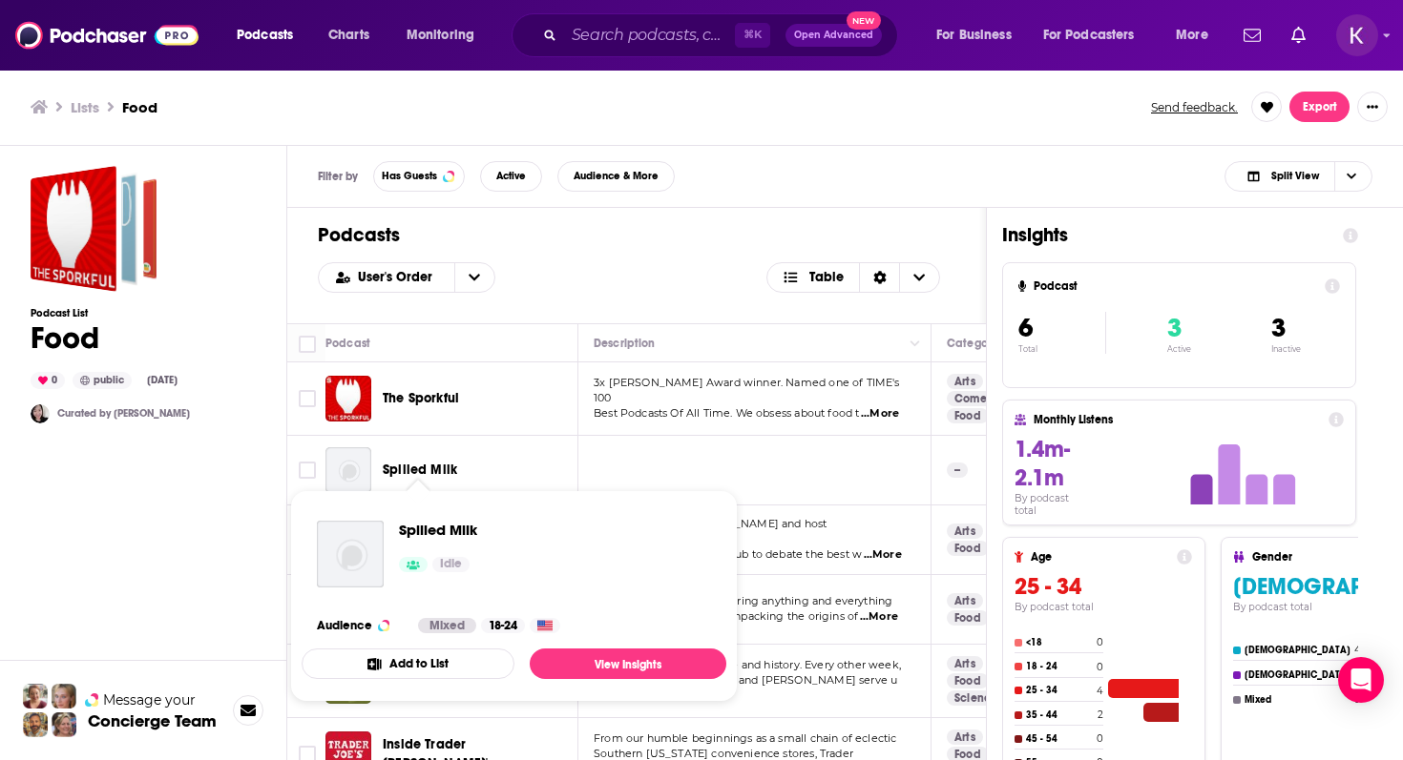
scroll to position [100, 0]
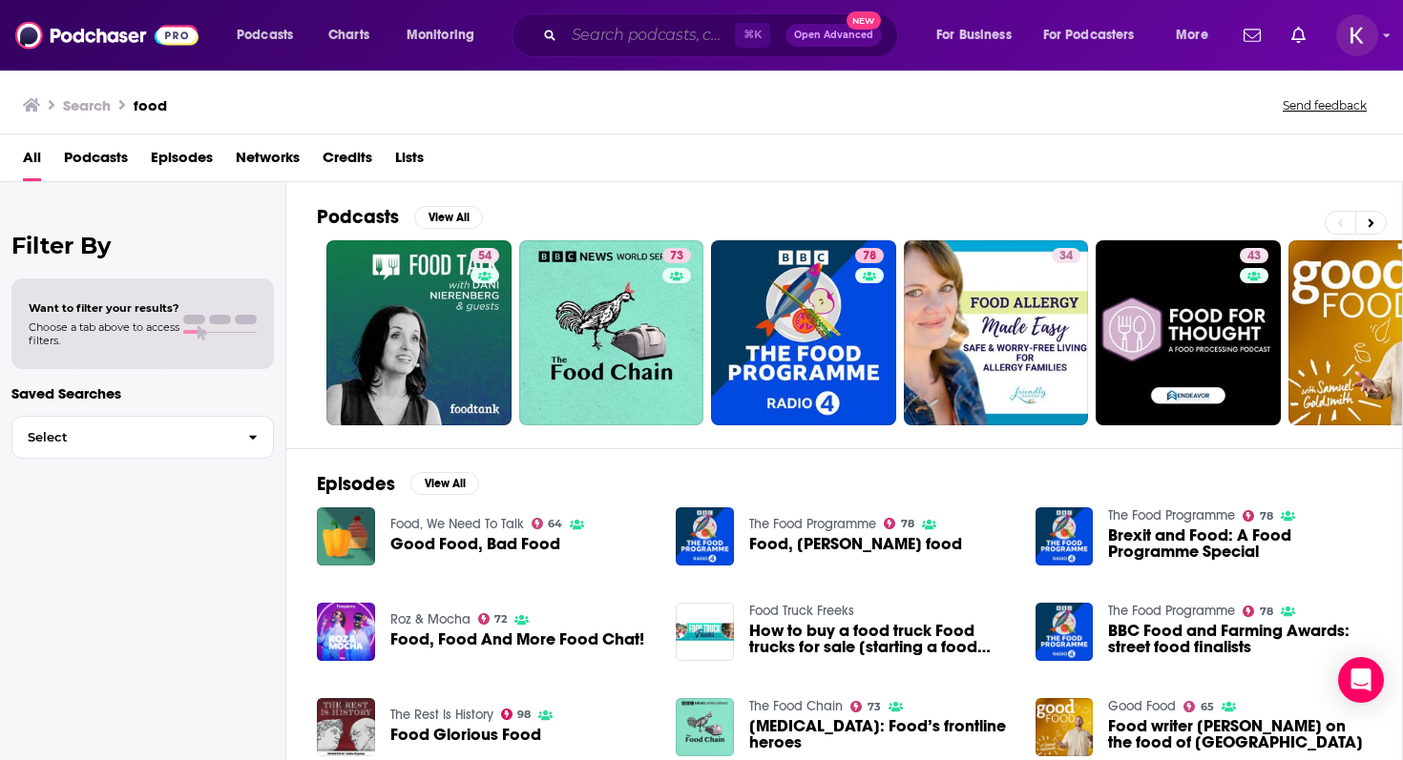
click at [596, 34] on input "Search podcasts, credits, & more..." at bounding box center [649, 35] width 171 height 31
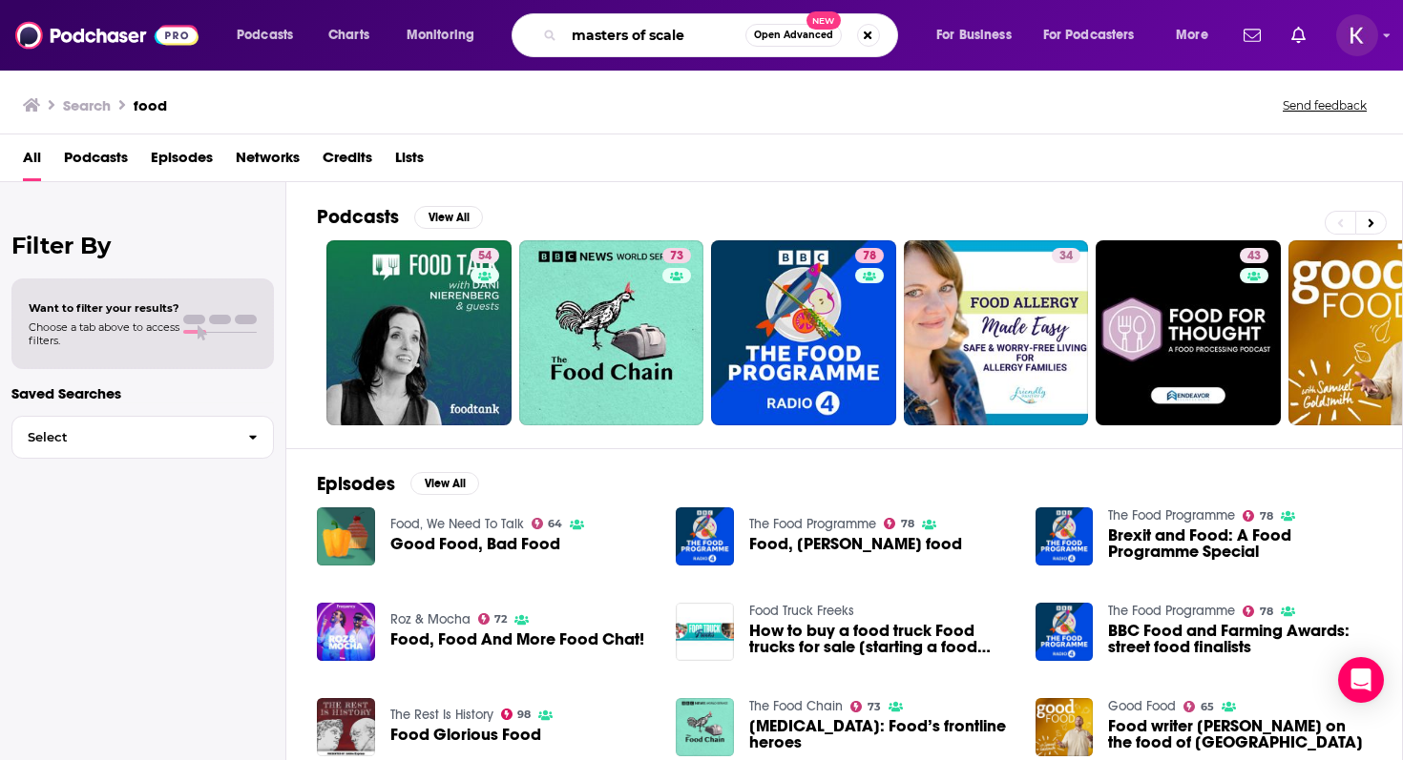
type input "masters of scale"
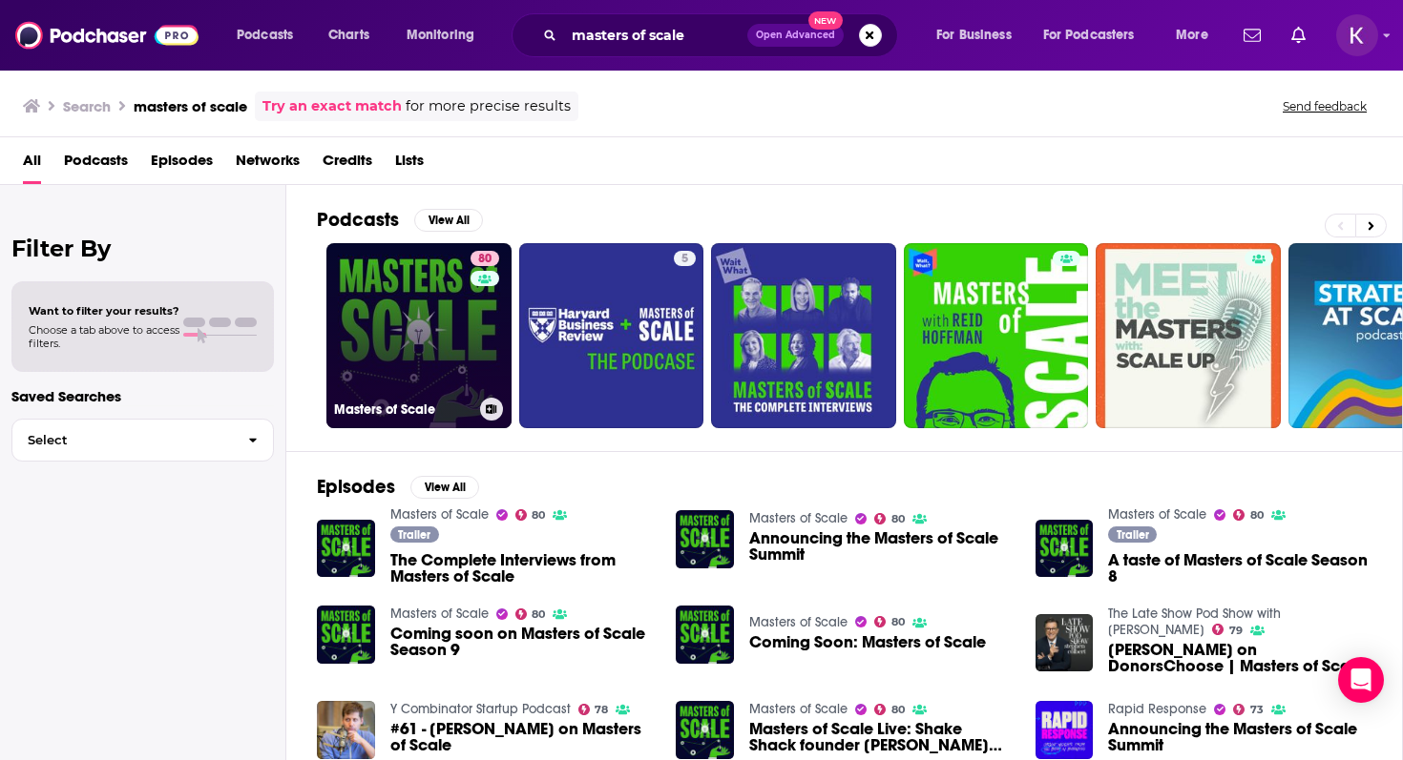
click at [371, 331] on link "80 Masters of Scale" at bounding box center [418, 335] width 185 height 185
